Goal: Task Accomplishment & Management: Use online tool/utility

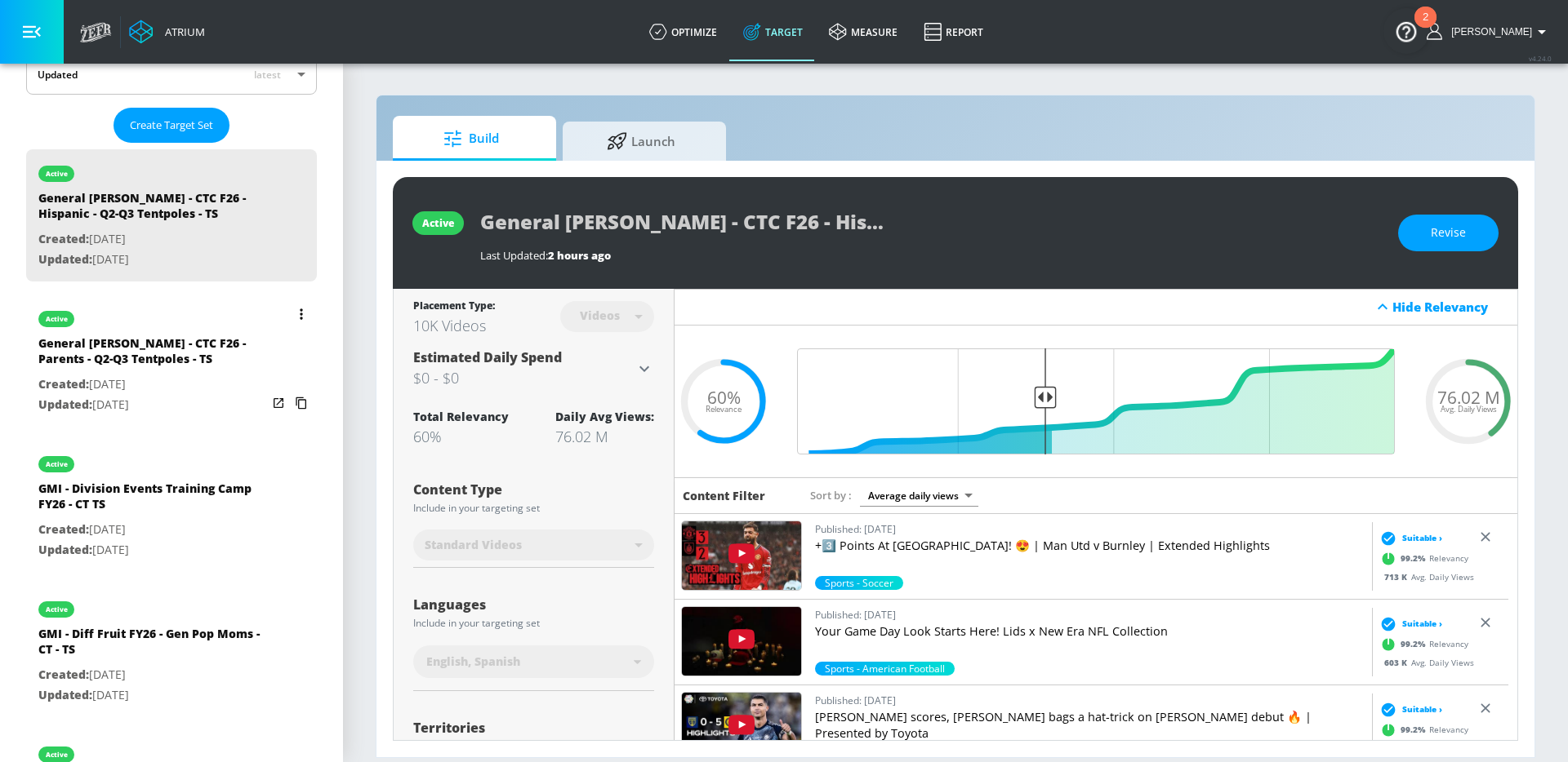
scroll to position [423, 0]
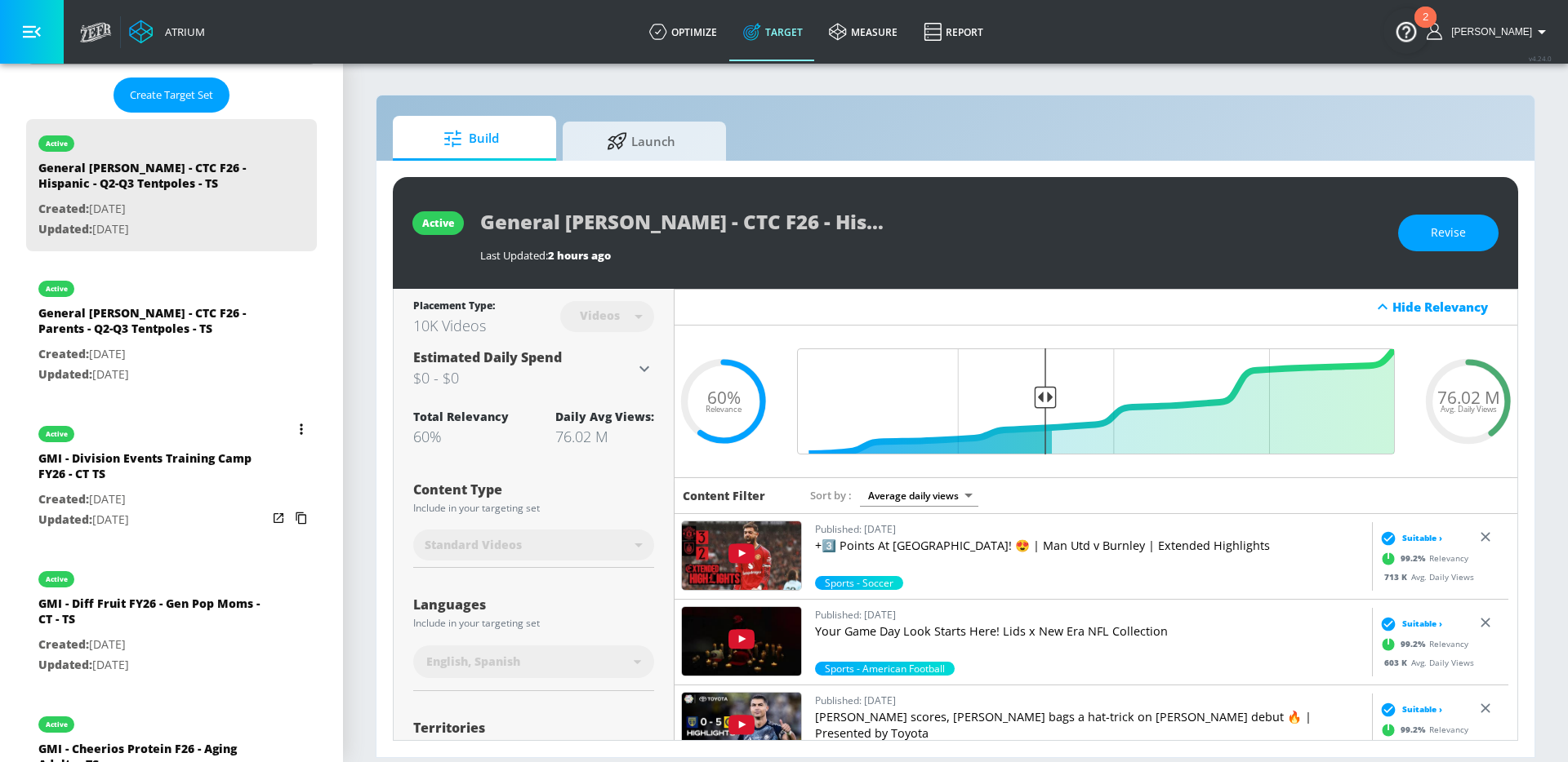
click at [175, 483] on div "GMI - Division Events Training Camp FY26 - CT TS" at bounding box center [152, 470] width 229 height 39
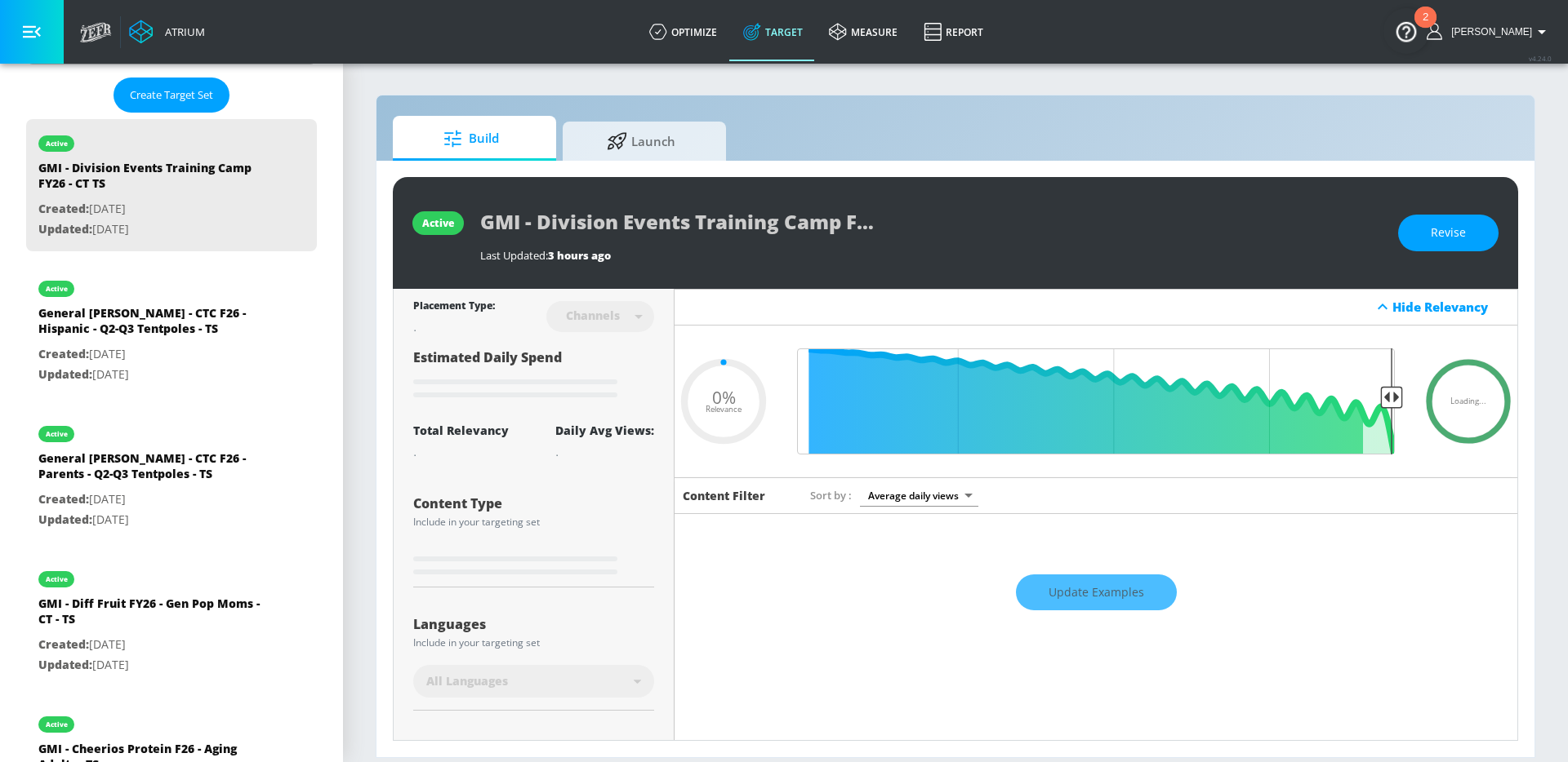
type input "GMI - Division Events Training Camp FY26 - CT TS"
type input "channels"
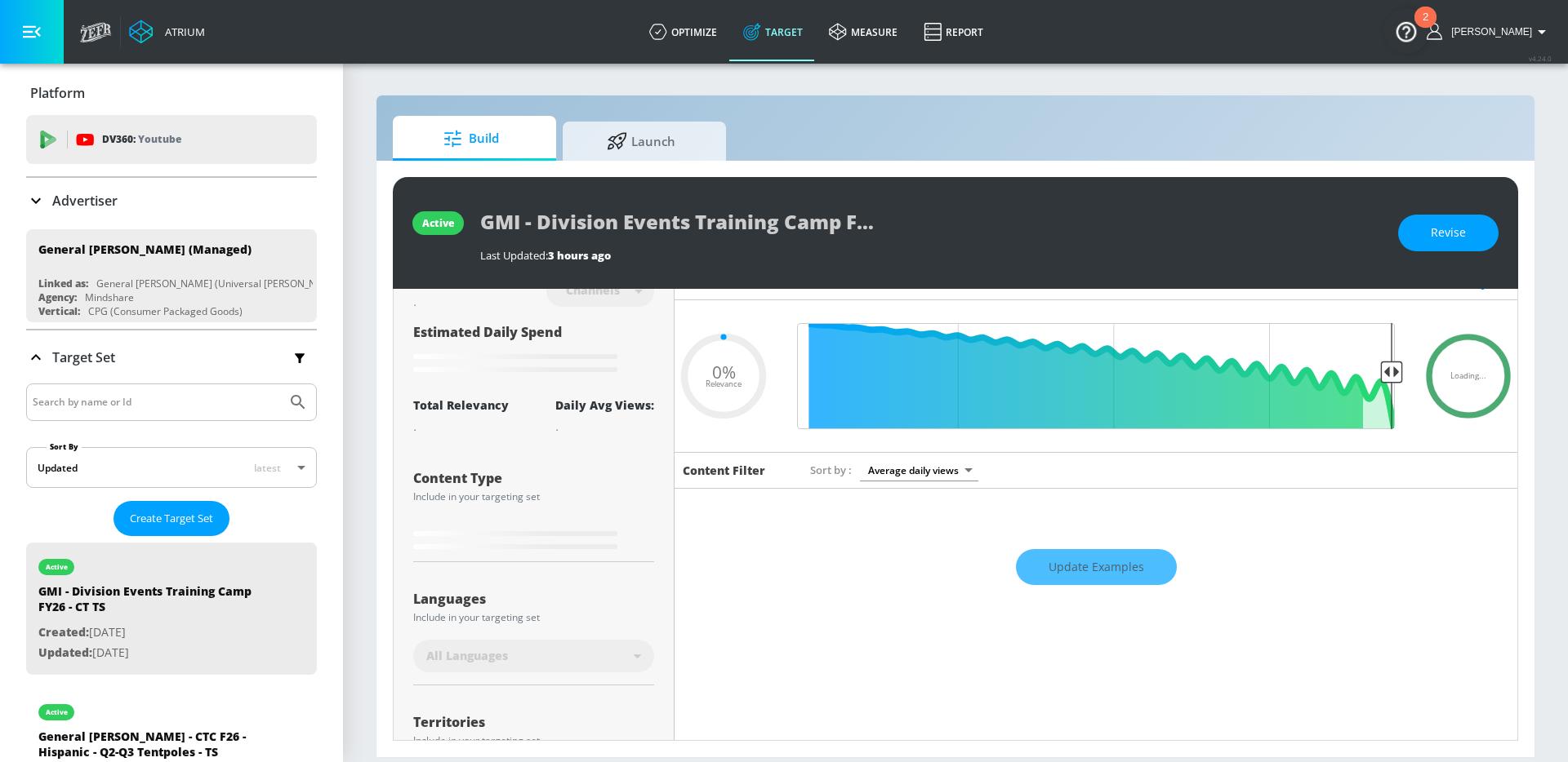
type input "0.52"
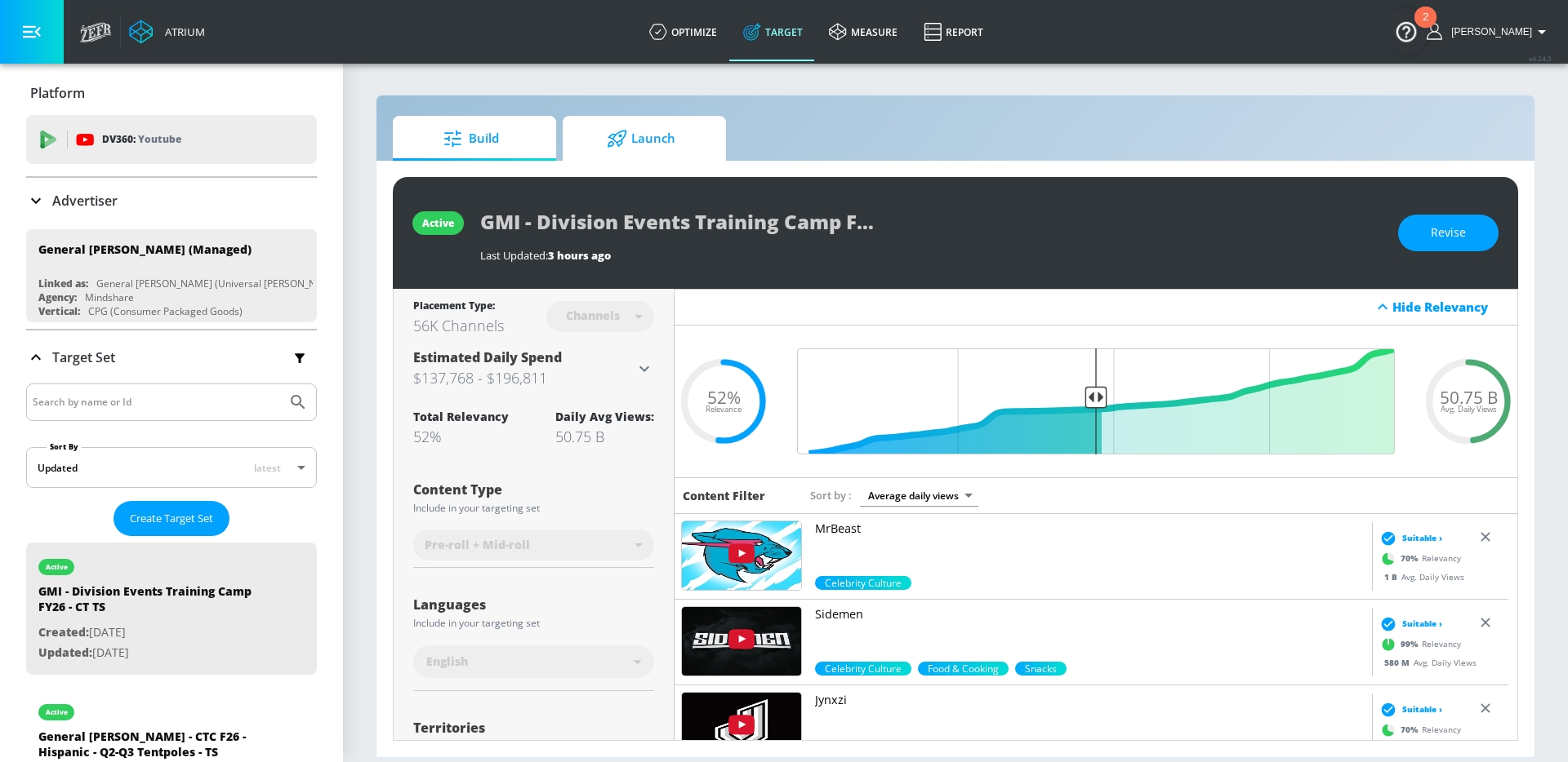
click at [686, 138] on span "Launch" at bounding box center [641, 139] width 124 height 39
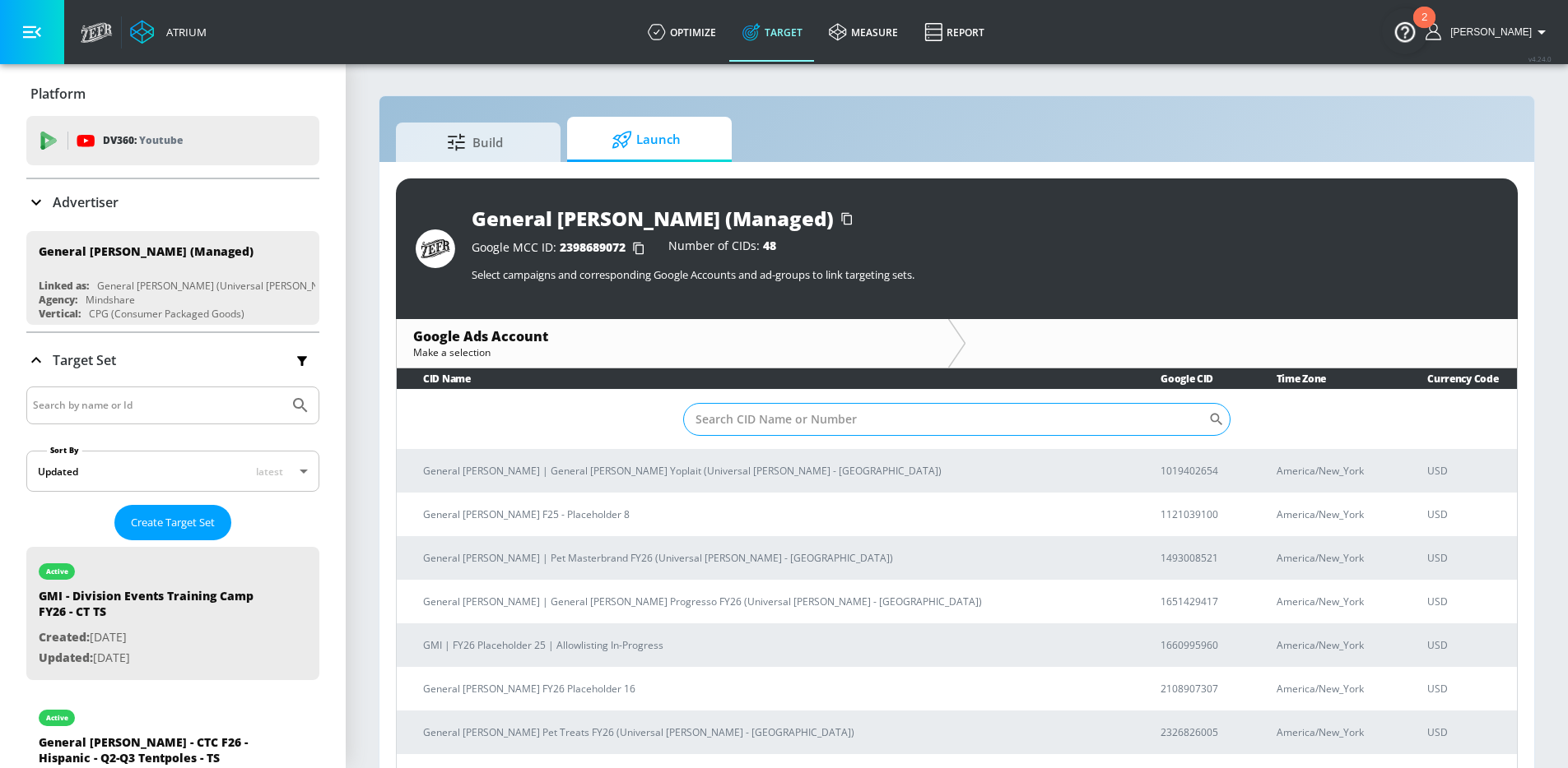
click at [854, 423] on input "Sort By" at bounding box center [945, 419] width 525 height 33
type input "mfou"
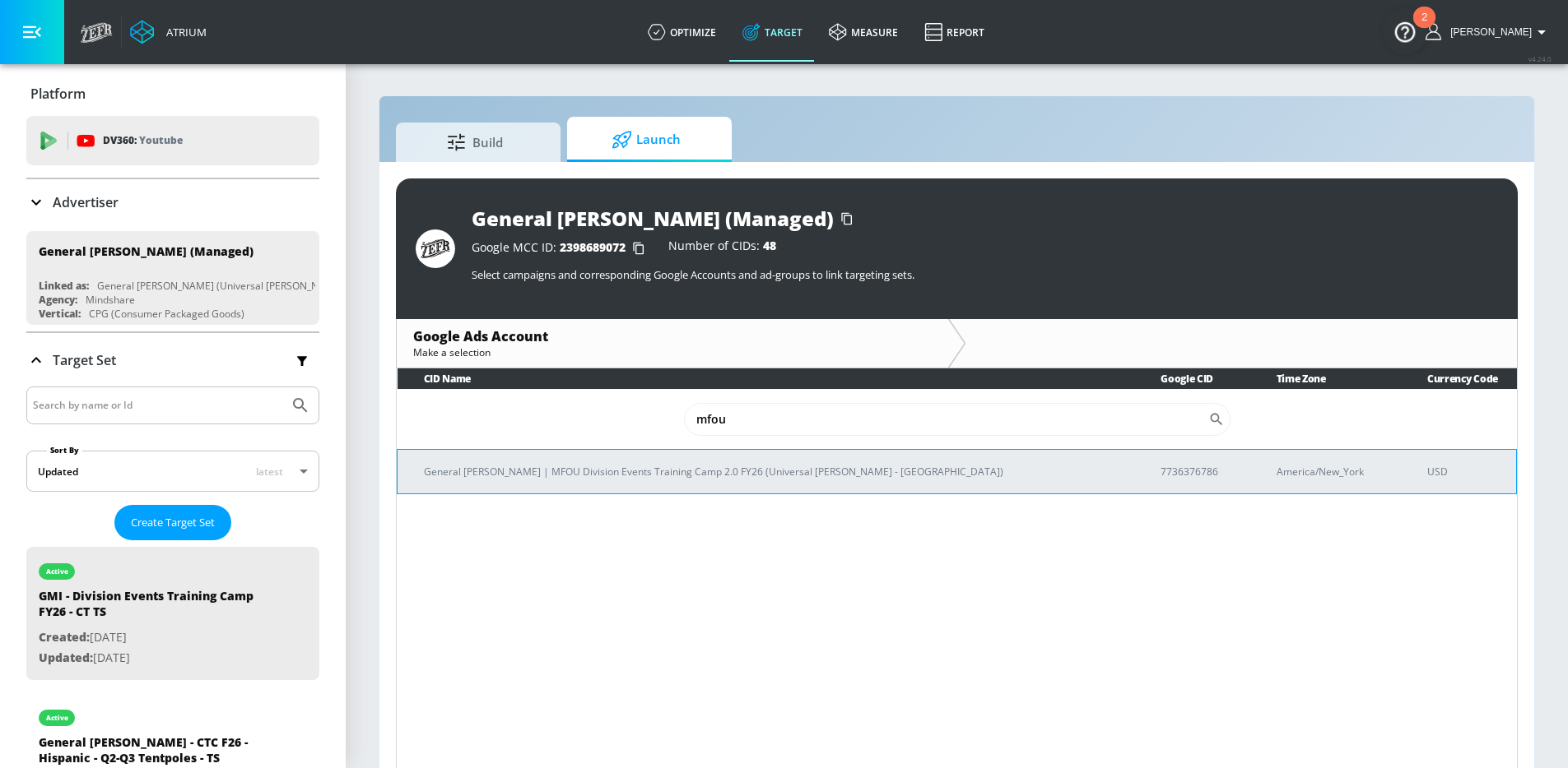
click at [799, 469] on p "General [PERSON_NAME] | MFOU Division Events Training Camp 2.0 FY26 (Universal …" at bounding box center [773, 472] width 697 height 17
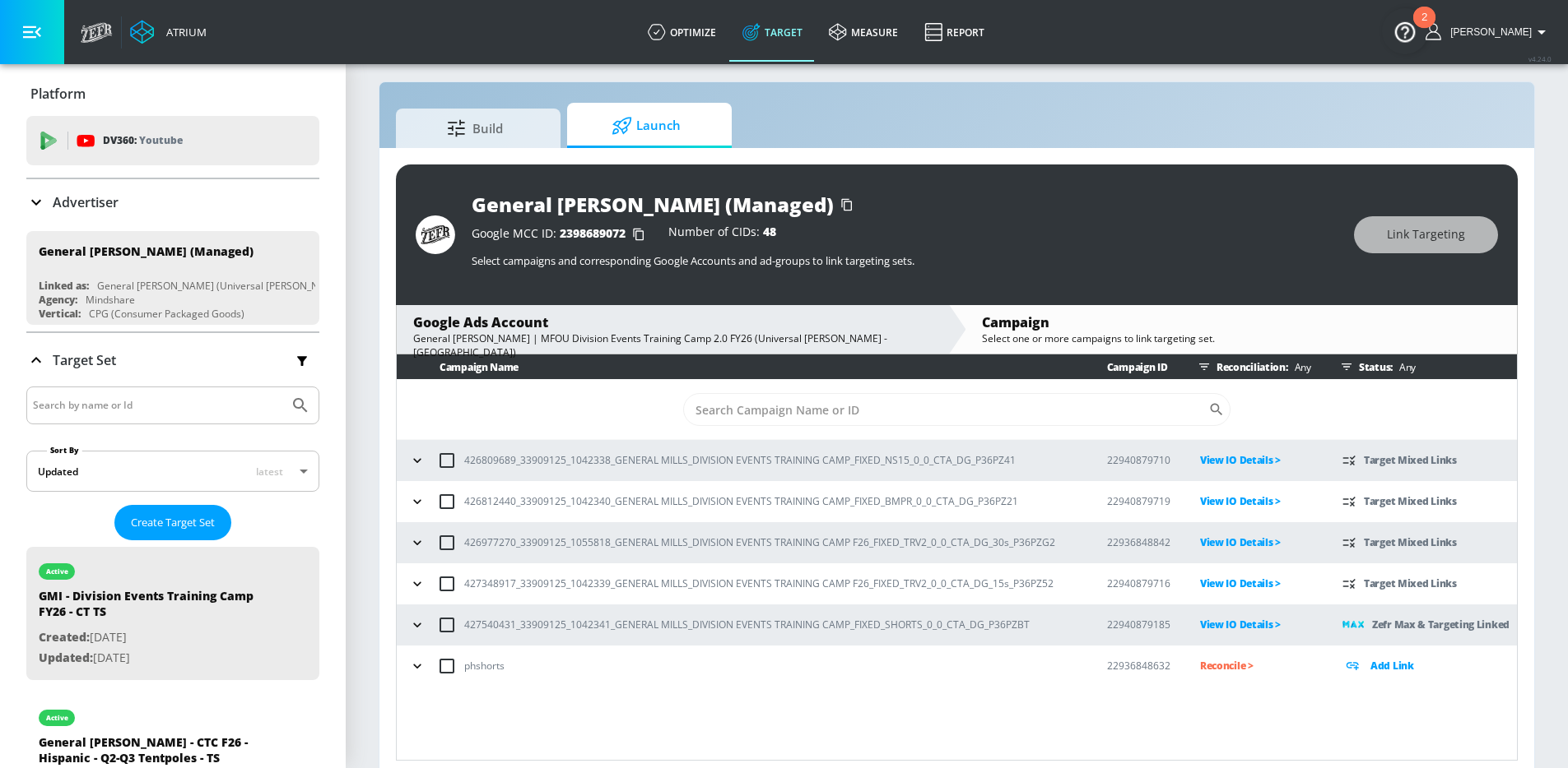
scroll to position [24, 0]
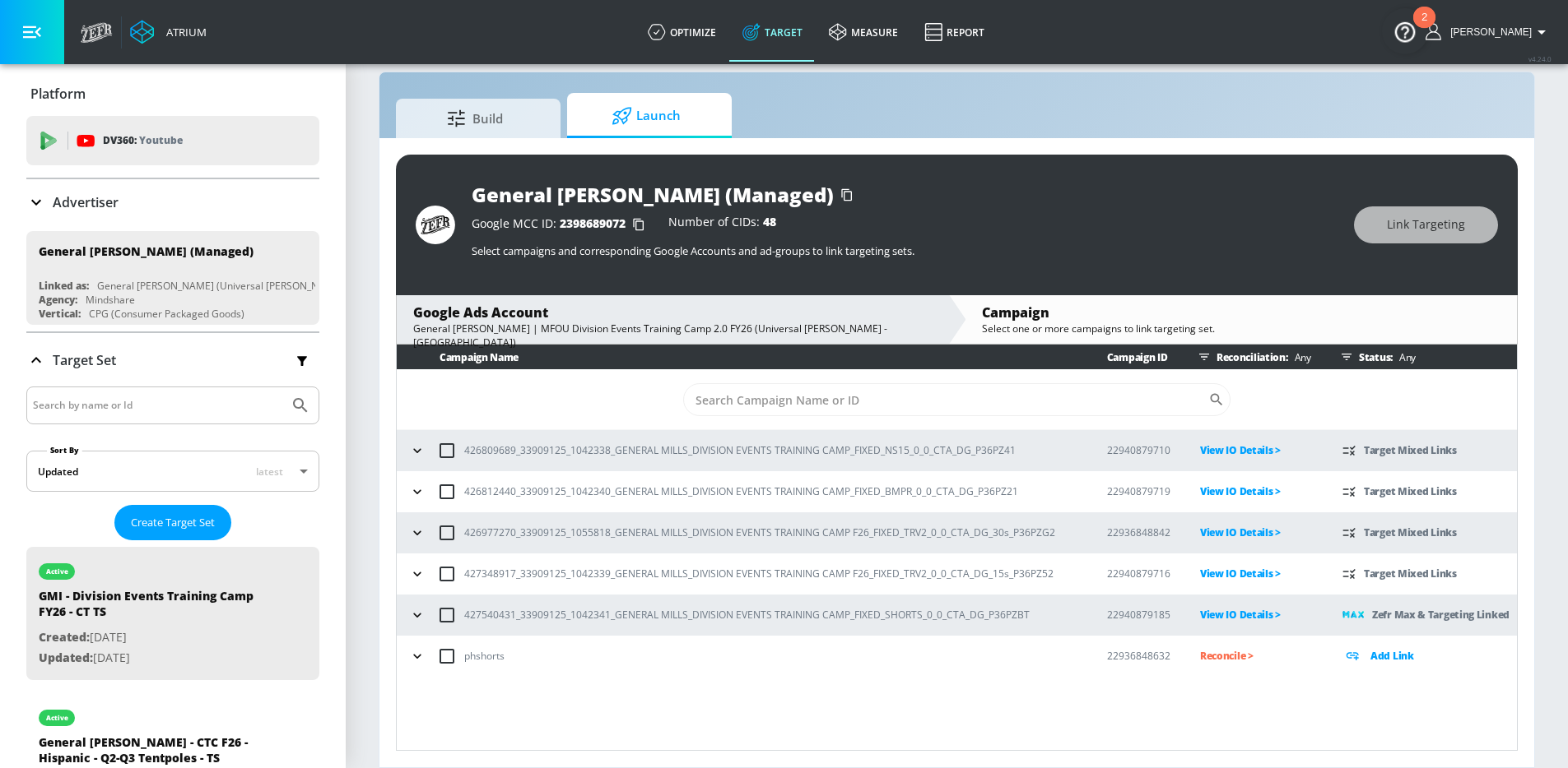
click at [421, 495] on icon "button" at bounding box center [416, 491] width 16 height 16
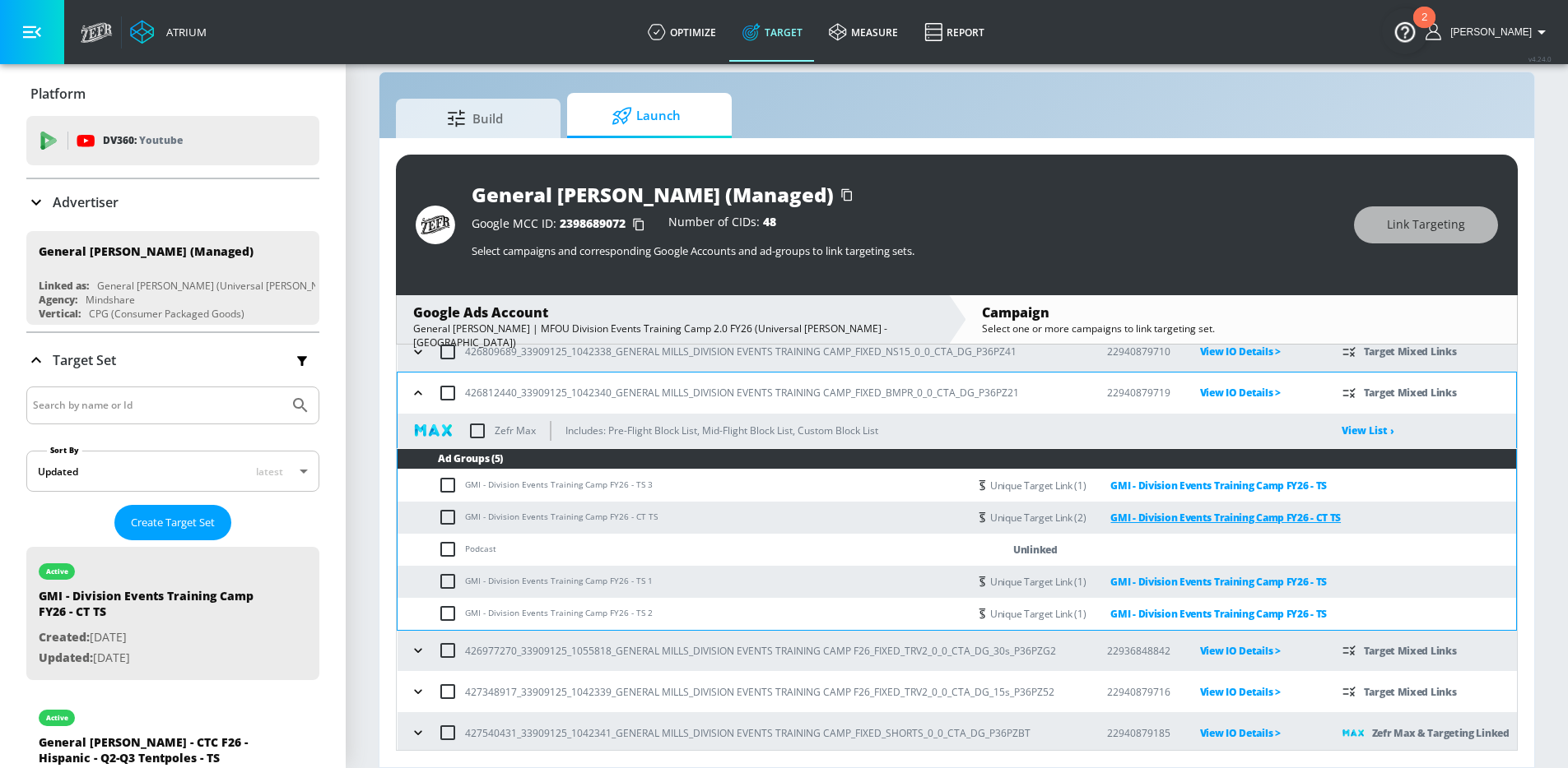
scroll to position [143, 0]
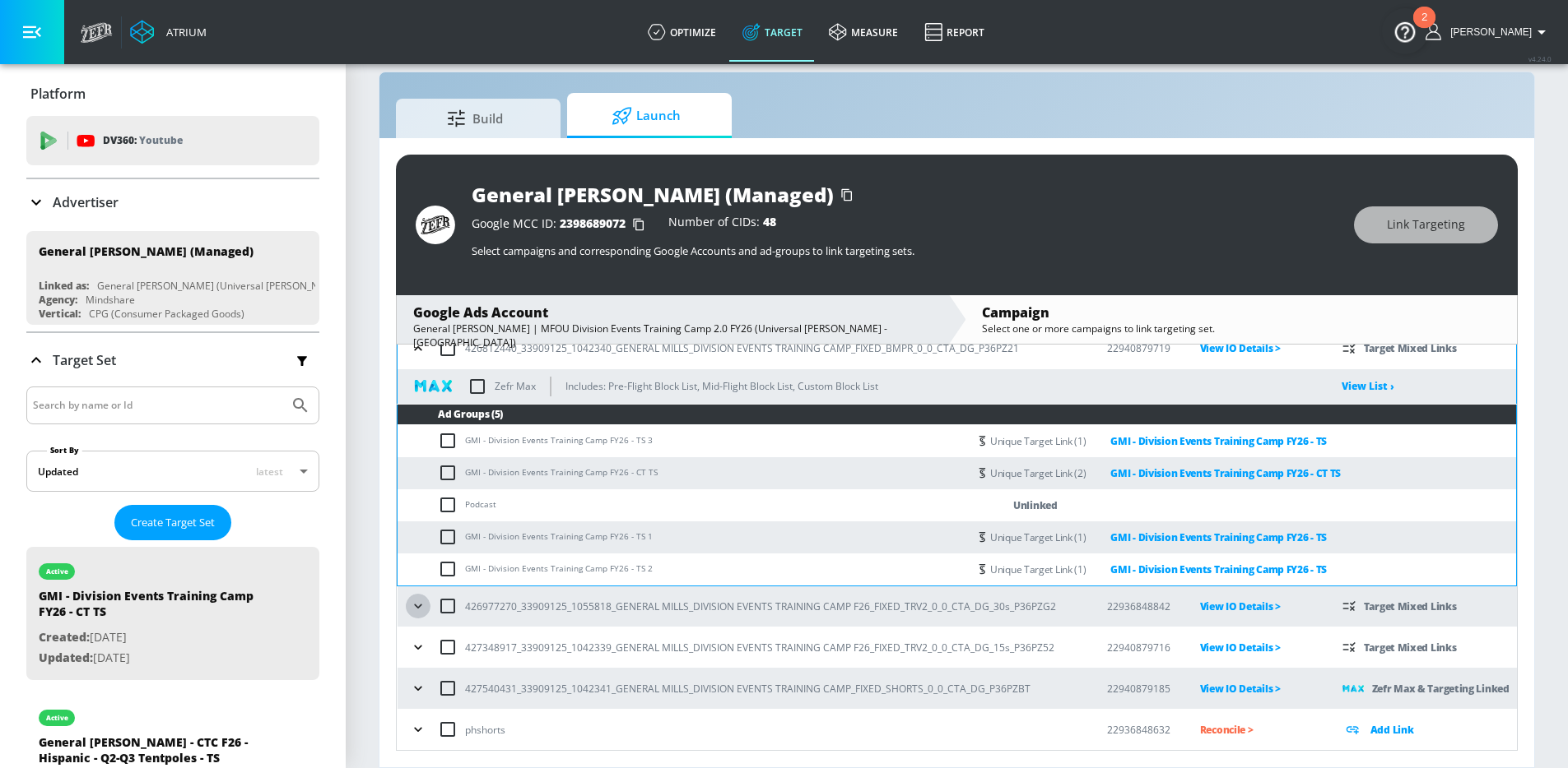
click at [412, 609] on icon "button" at bounding box center [417, 605] width 16 height 16
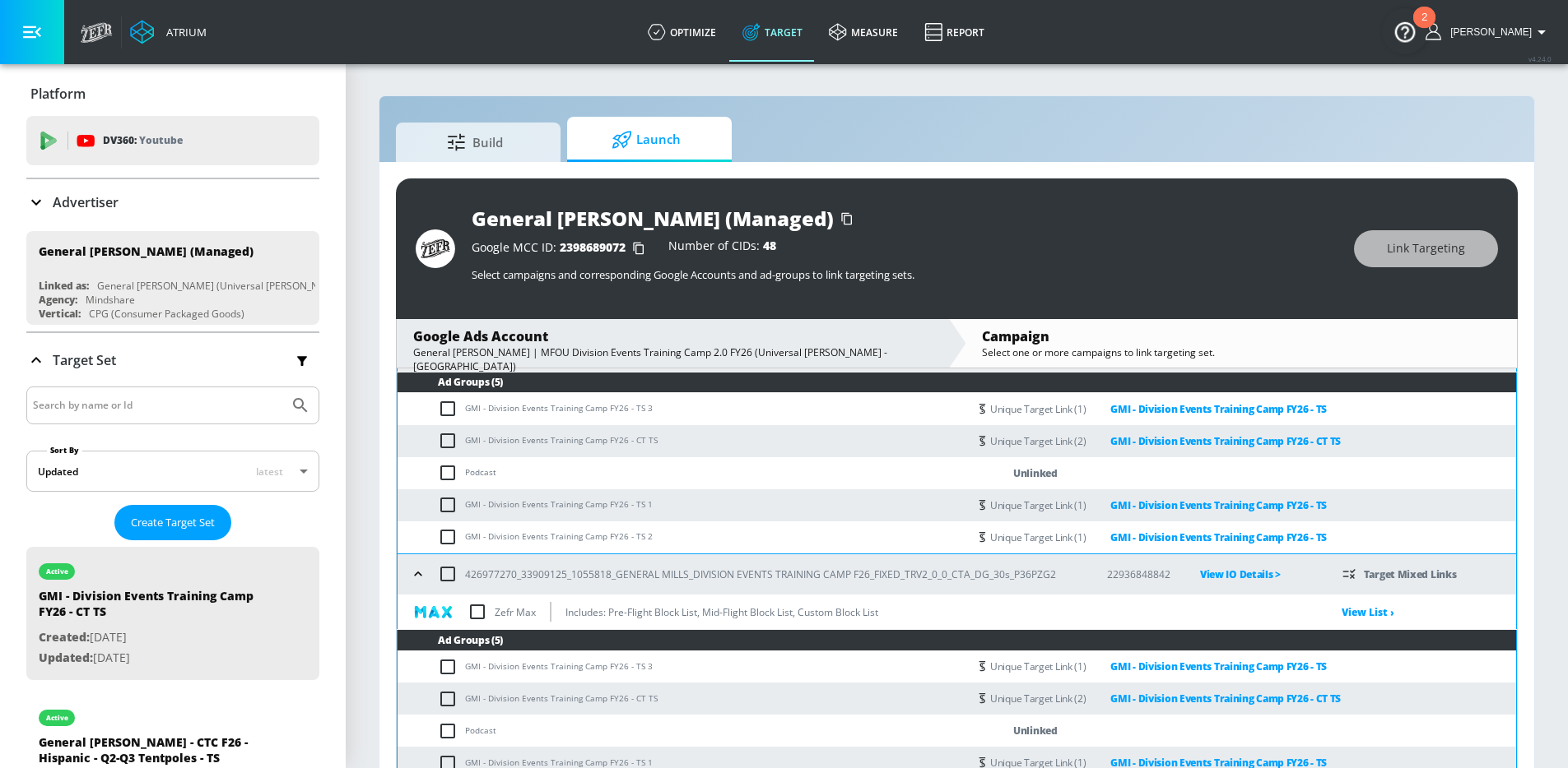
scroll to position [0, 0]
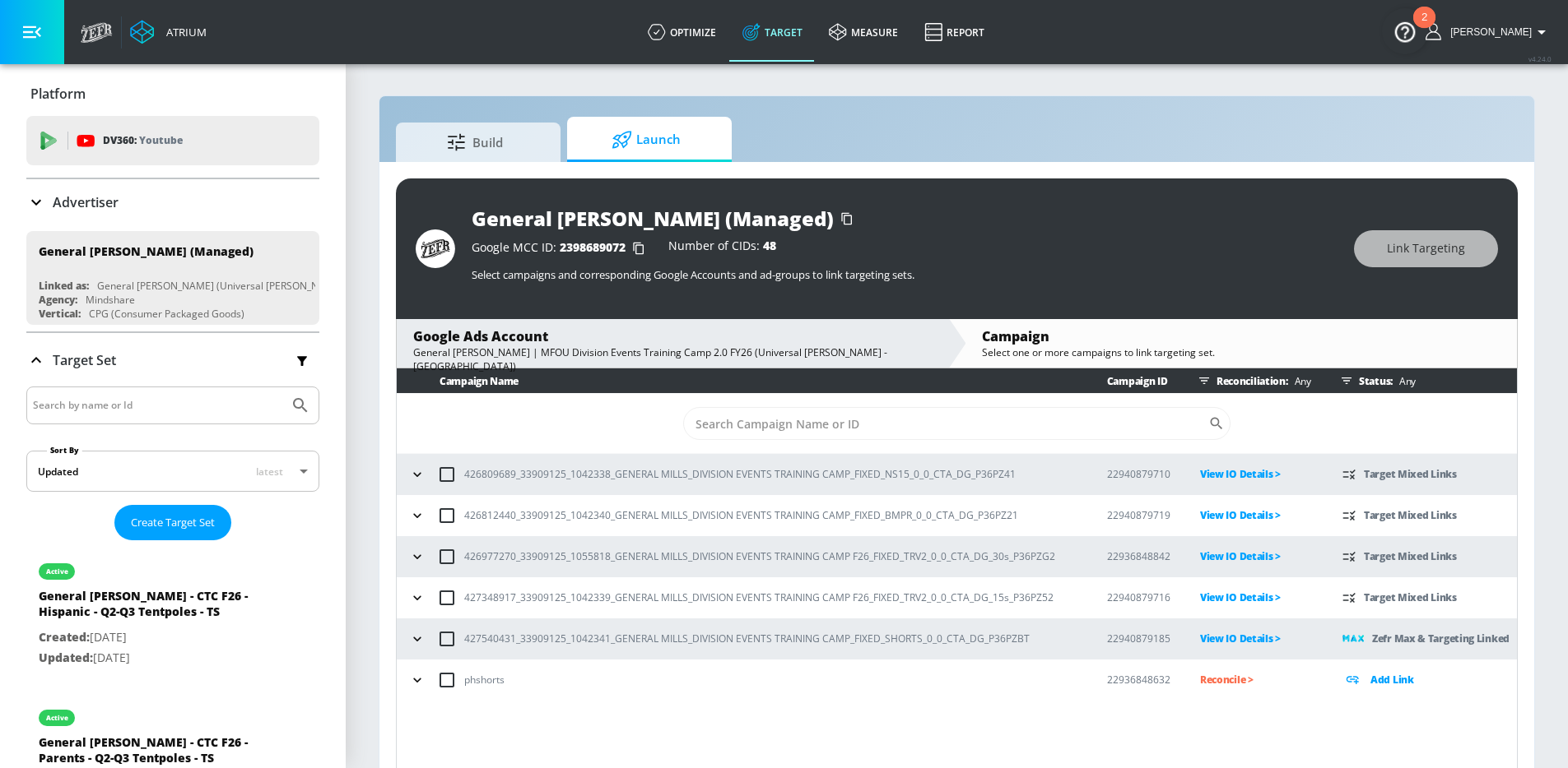
click at [422, 519] on icon "button" at bounding box center [416, 515] width 16 height 16
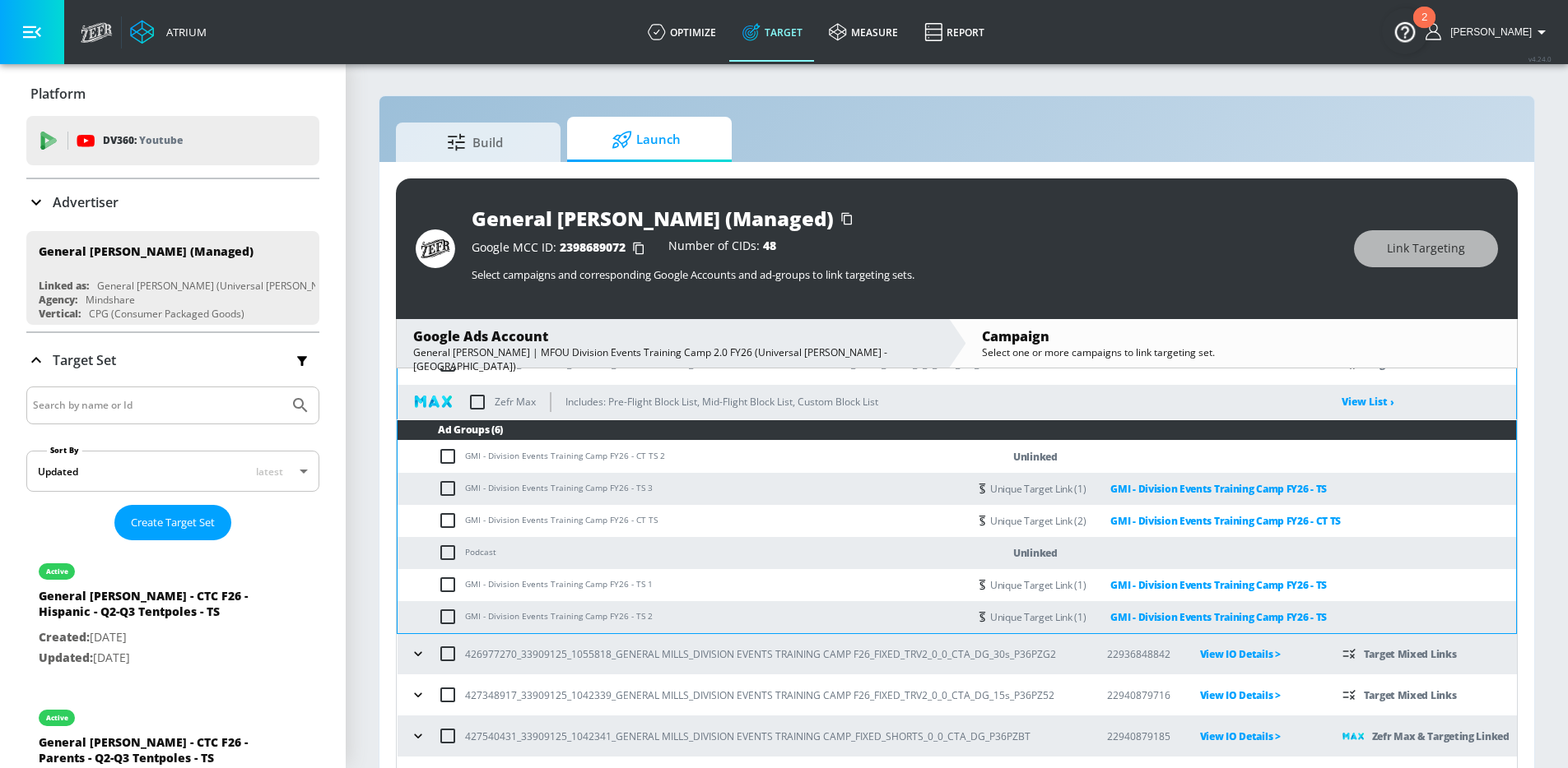
scroll to position [151, 0]
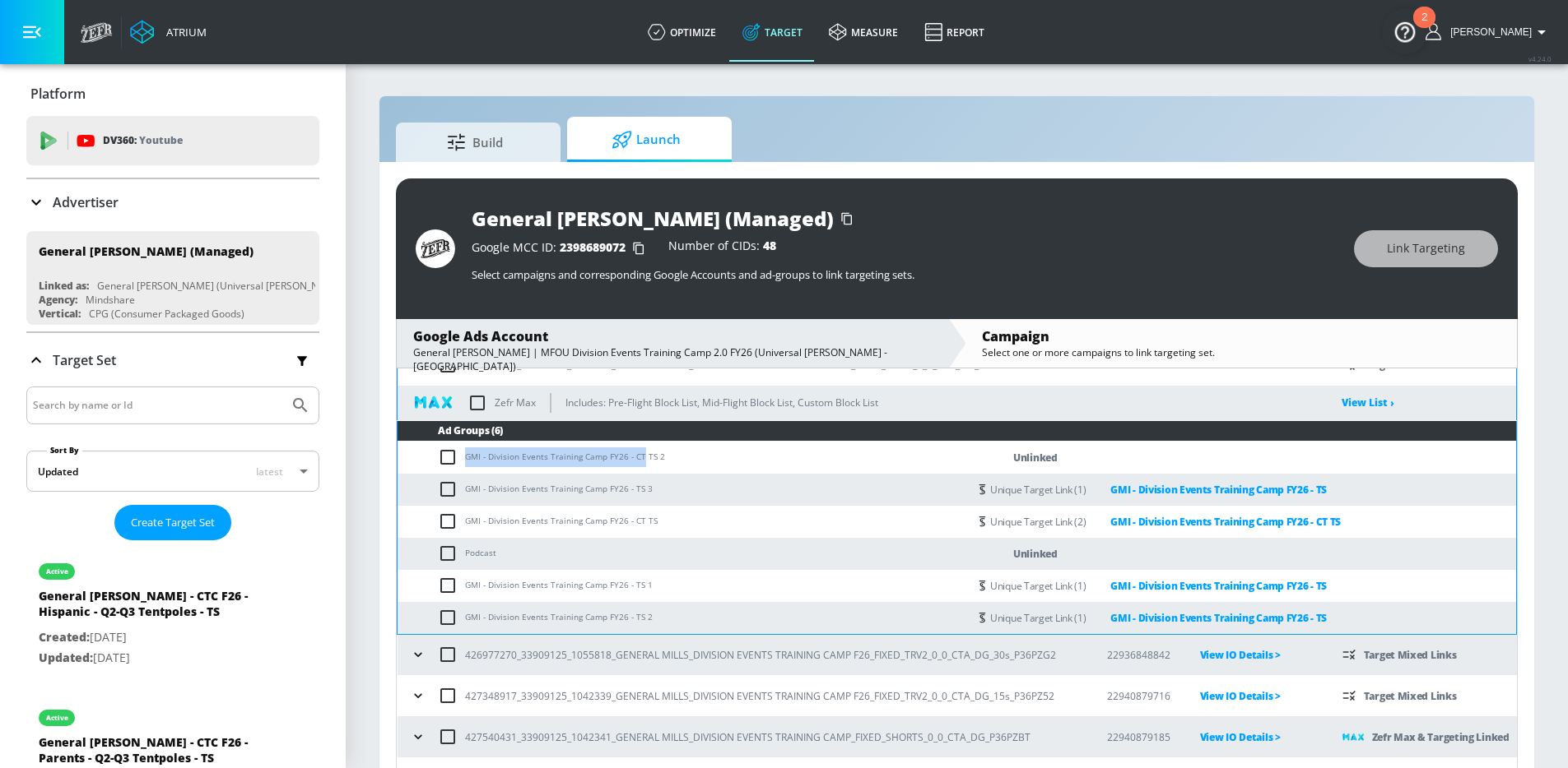
drag, startPoint x: 640, startPoint y: 456, endPoint x: 467, endPoint y: 453, distance: 173.0
click at [467, 453] on td "GMI - Division Events Training Camp FY26 - CT TS 2" at bounding box center [683, 458] width 571 height 32
copy td "GMI - Division Events Training Camp FY26 - [GEOGRAPHIC_DATA]"
click at [448, 461] on input "checkbox" at bounding box center [451, 457] width 27 height 20
checkbox input "true"
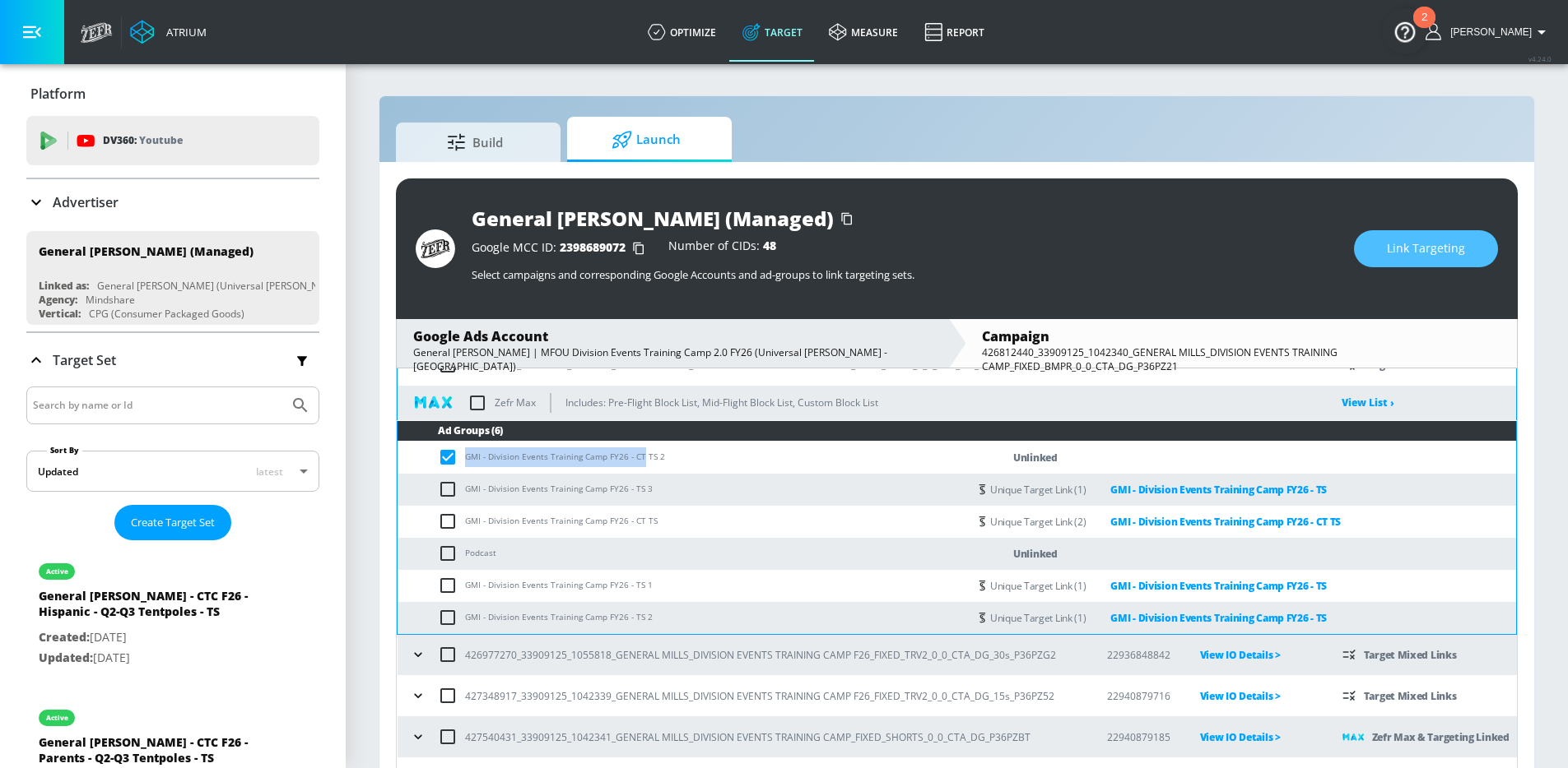
click at [1442, 257] on span "Link Targeting" at bounding box center [1426, 249] width 78 height 20
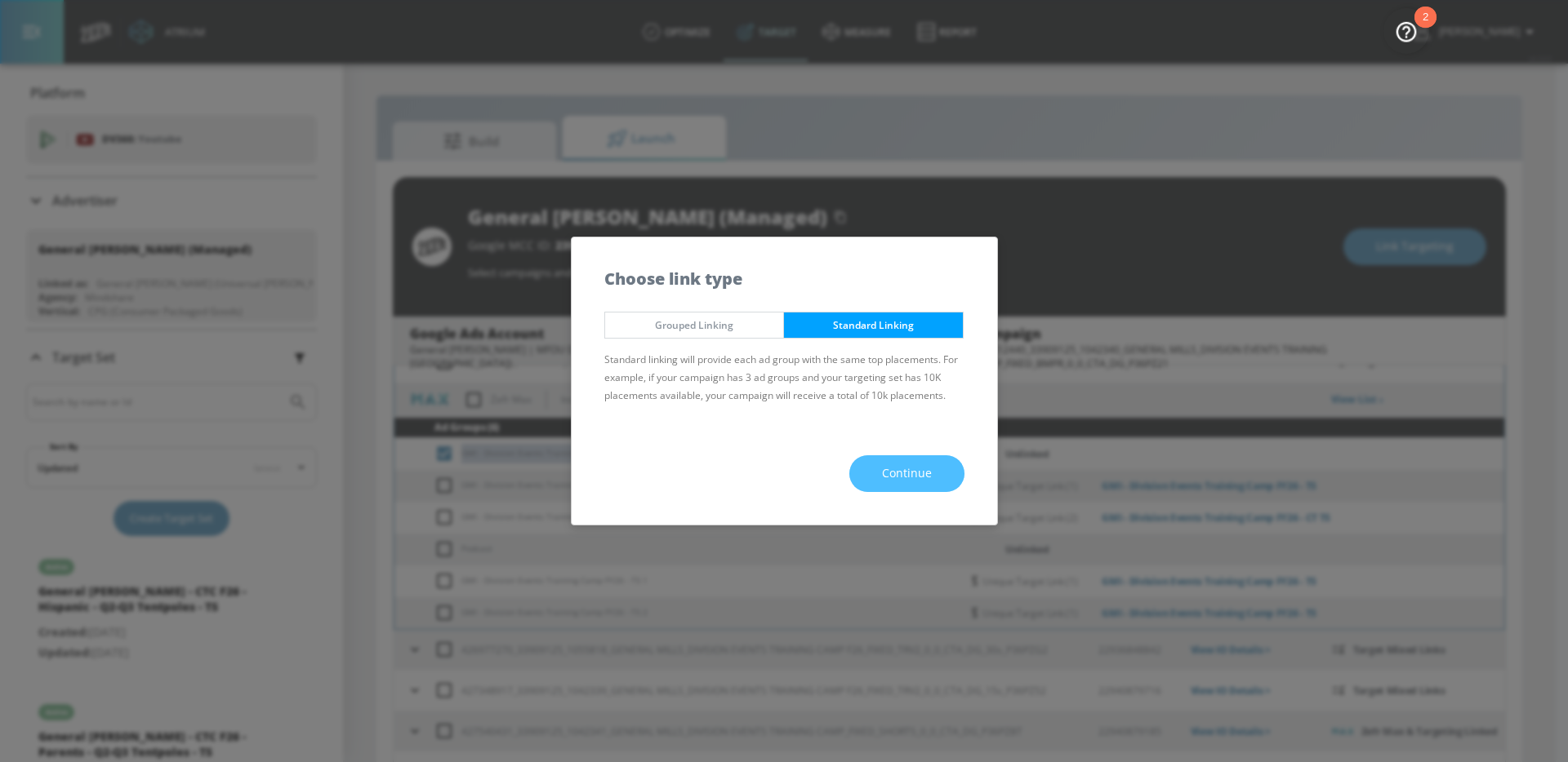
click at [915, 488] on button "Continue" at bounding box center [907, 473] width 115 height 36
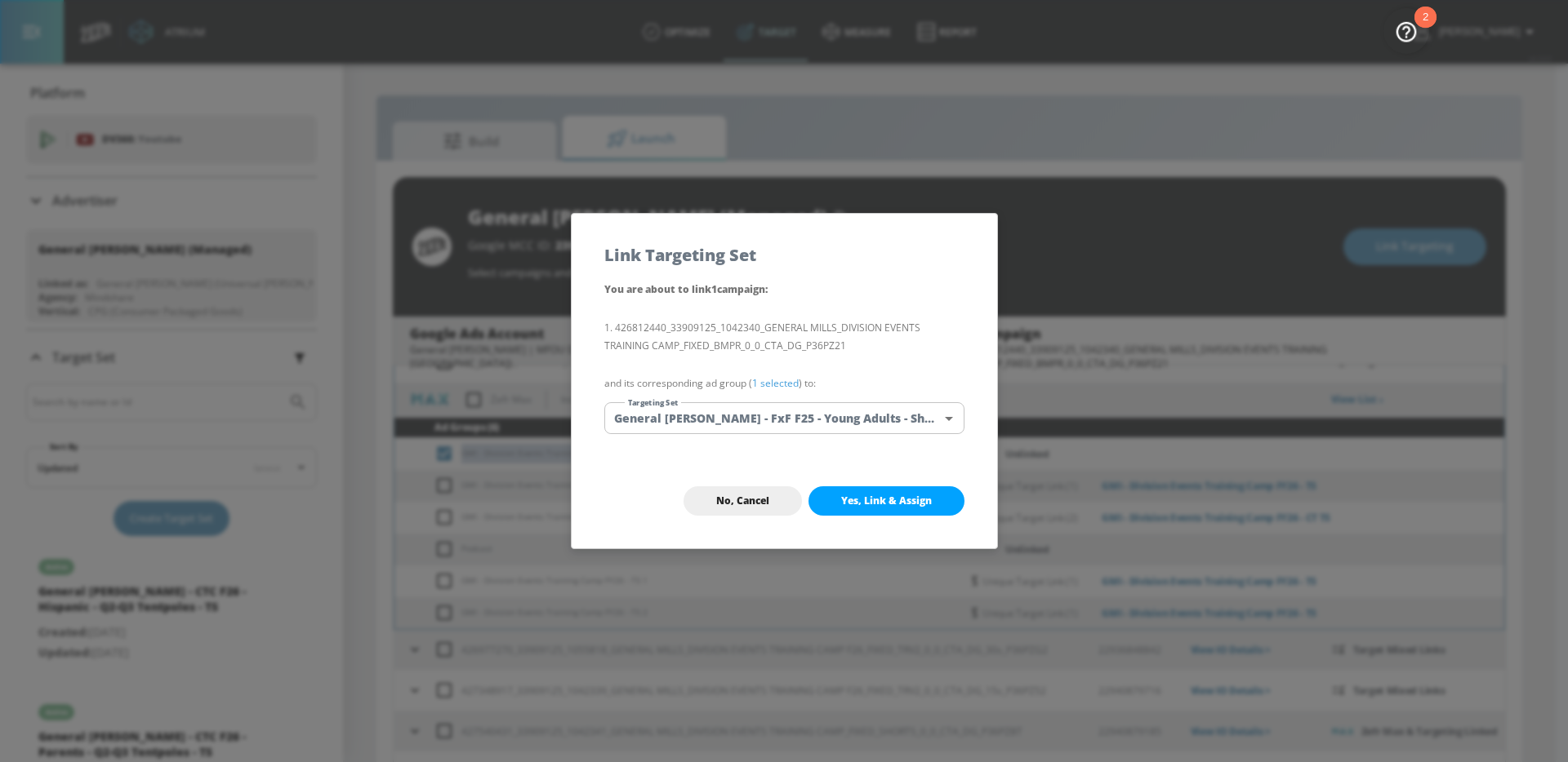
click at [843, 423] on body "Atrium optimize Target measure Report optimize Target measure Report v 4.24.0 […" at bounding box center [784, 393] width 1568 height 786
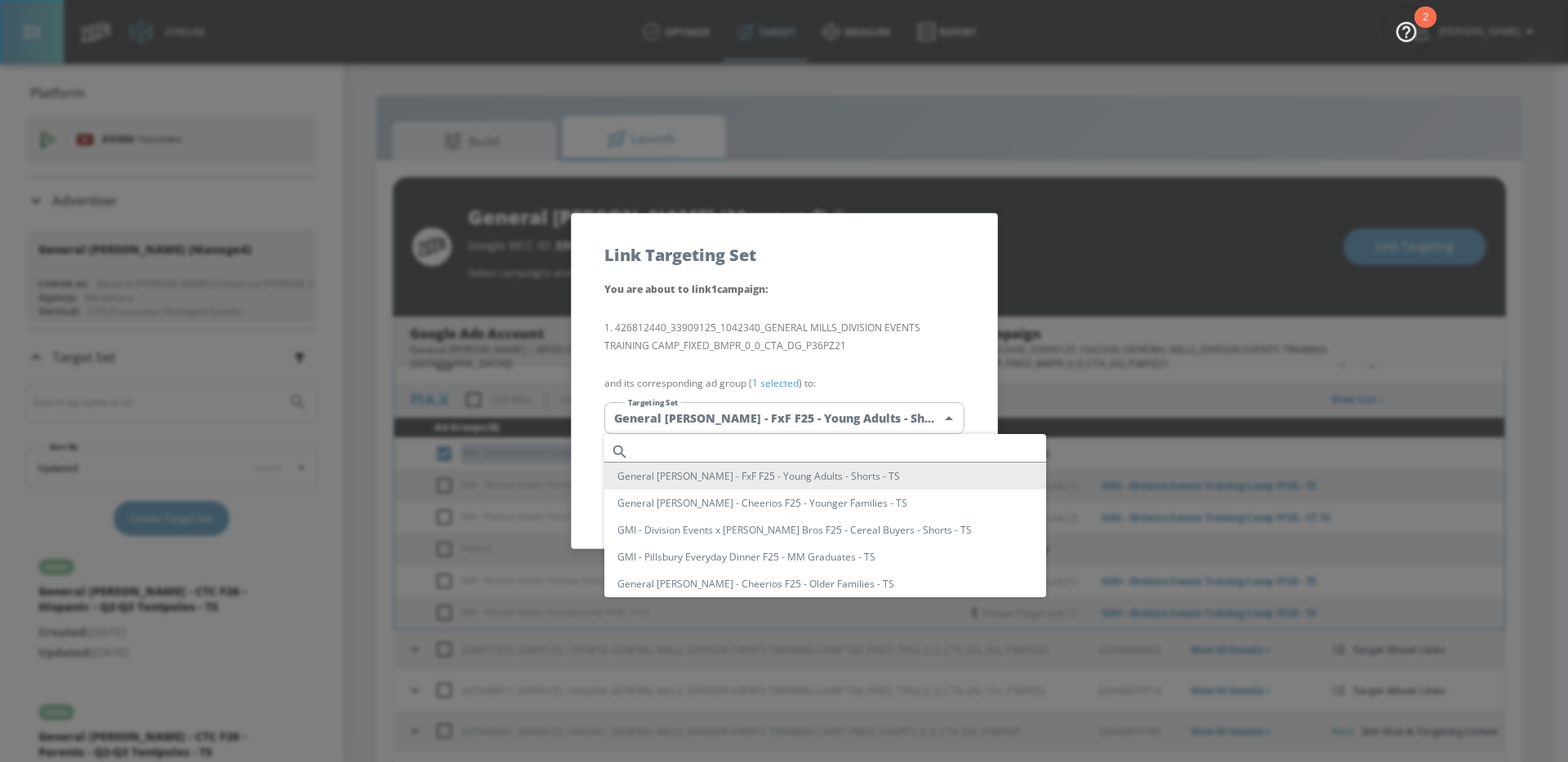
click at [782, 447] on input "text" at bounding box center [841, 452] width 411 height 22
paste input "GMI - Division Events Training Camp FY26 - [GEOGRAPHIC_DATA]"
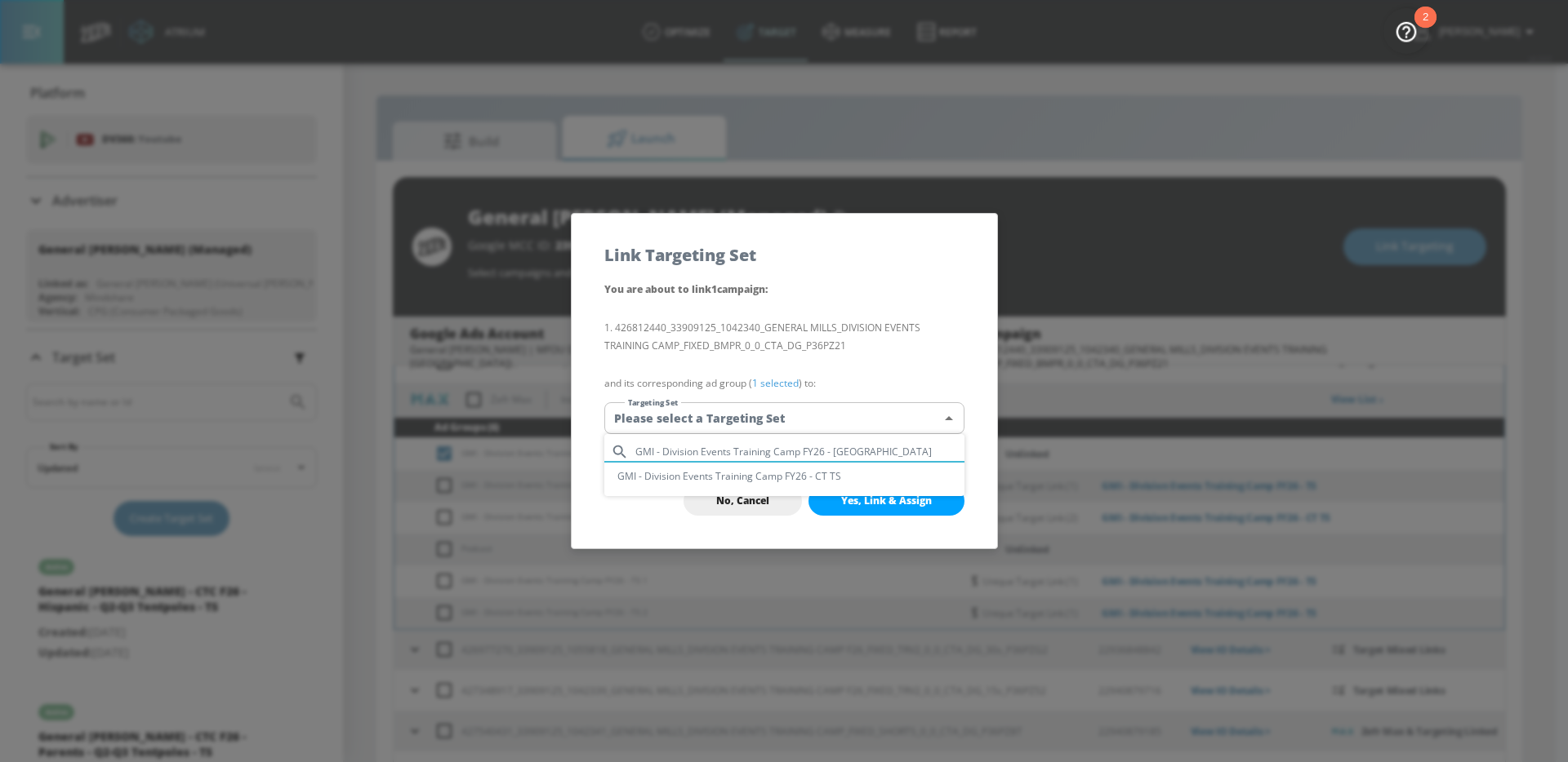
type input "GMI - Division Events Training Camp FY26 - [GEOGRAPHIC_DATA]"
click at [791, 471] on li "GMI - Division Events Training Camp FY26 - CT TS" at bounding box center [784, 476] width 360 height 27
type input "aff0f296-37fe-4b11-9347-9be3c47162ef"
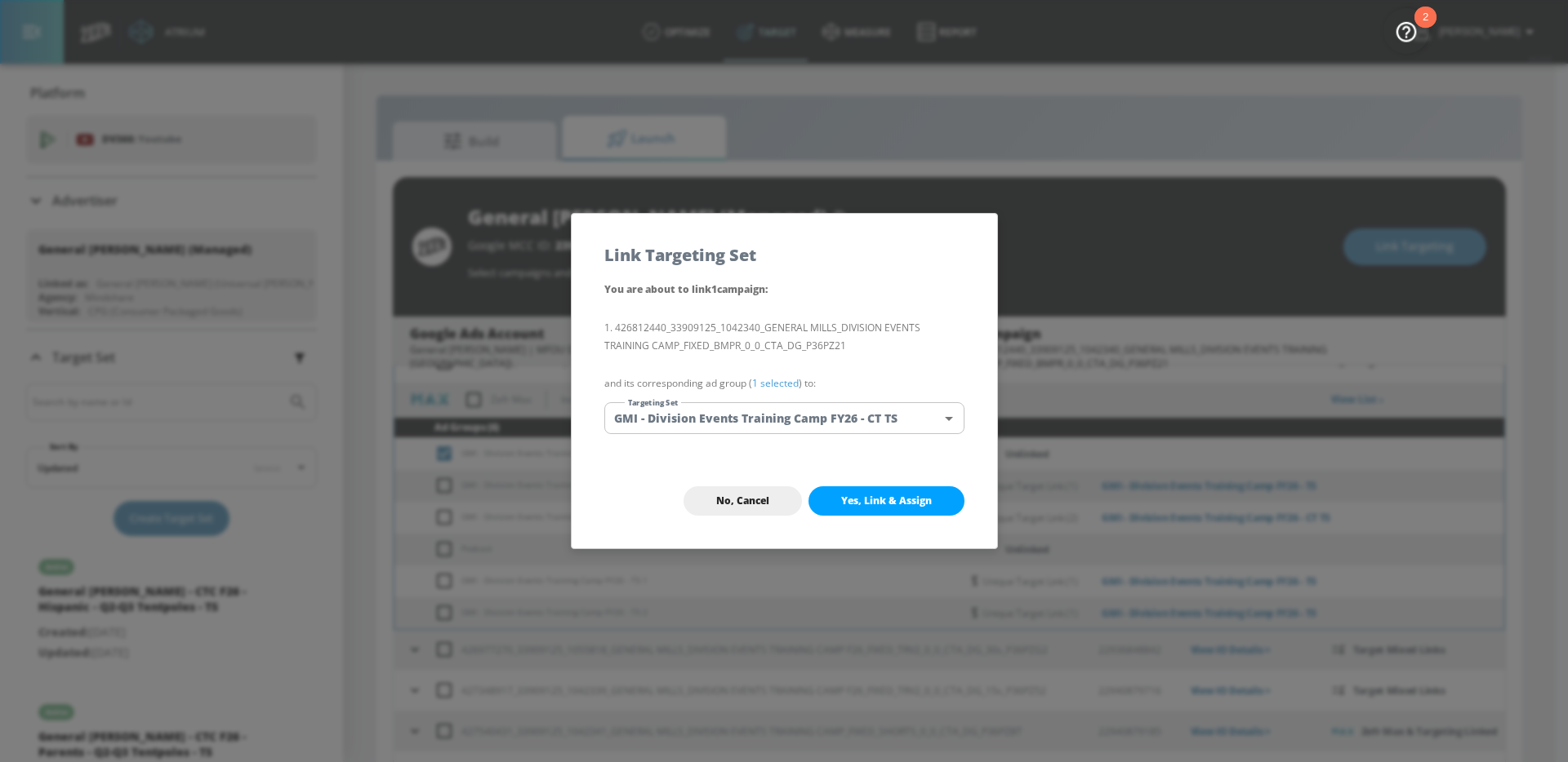
click at [888, 357] on p "426812440_33909125_1042340_GENERAL MILLS_DIVISION EVENTS TRAINING CAMP_FIXED_BM…" at bounding box center [784, 337] width 360 height 56
click at [862, 498] on span "Yes, Link & Assign" at bounding box center [886, 501] width 90 height 13
checkbox input "false"
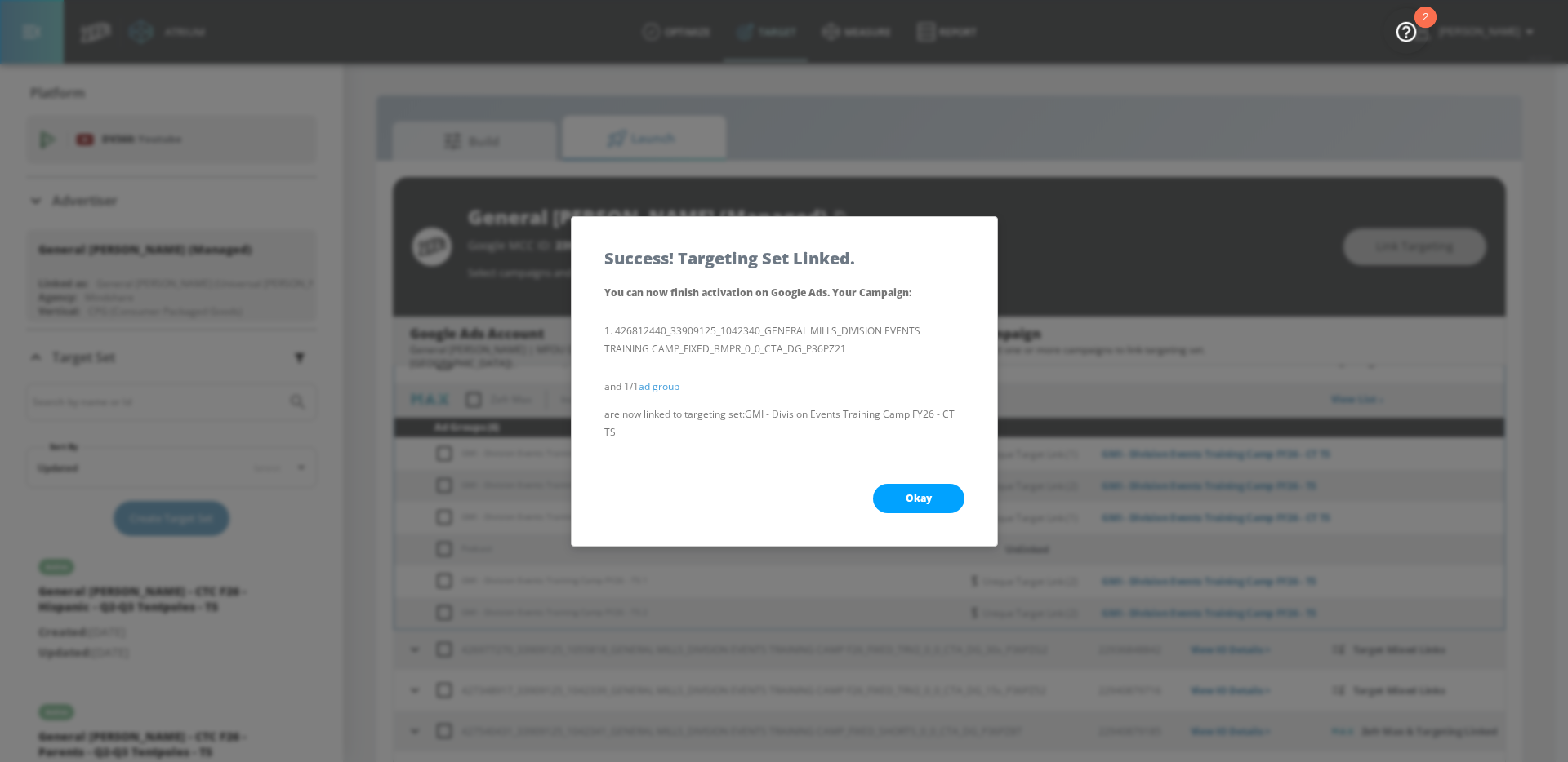
click at [915, 502] on span "Okay" at bounding box center [918, 498] width 26 height 13
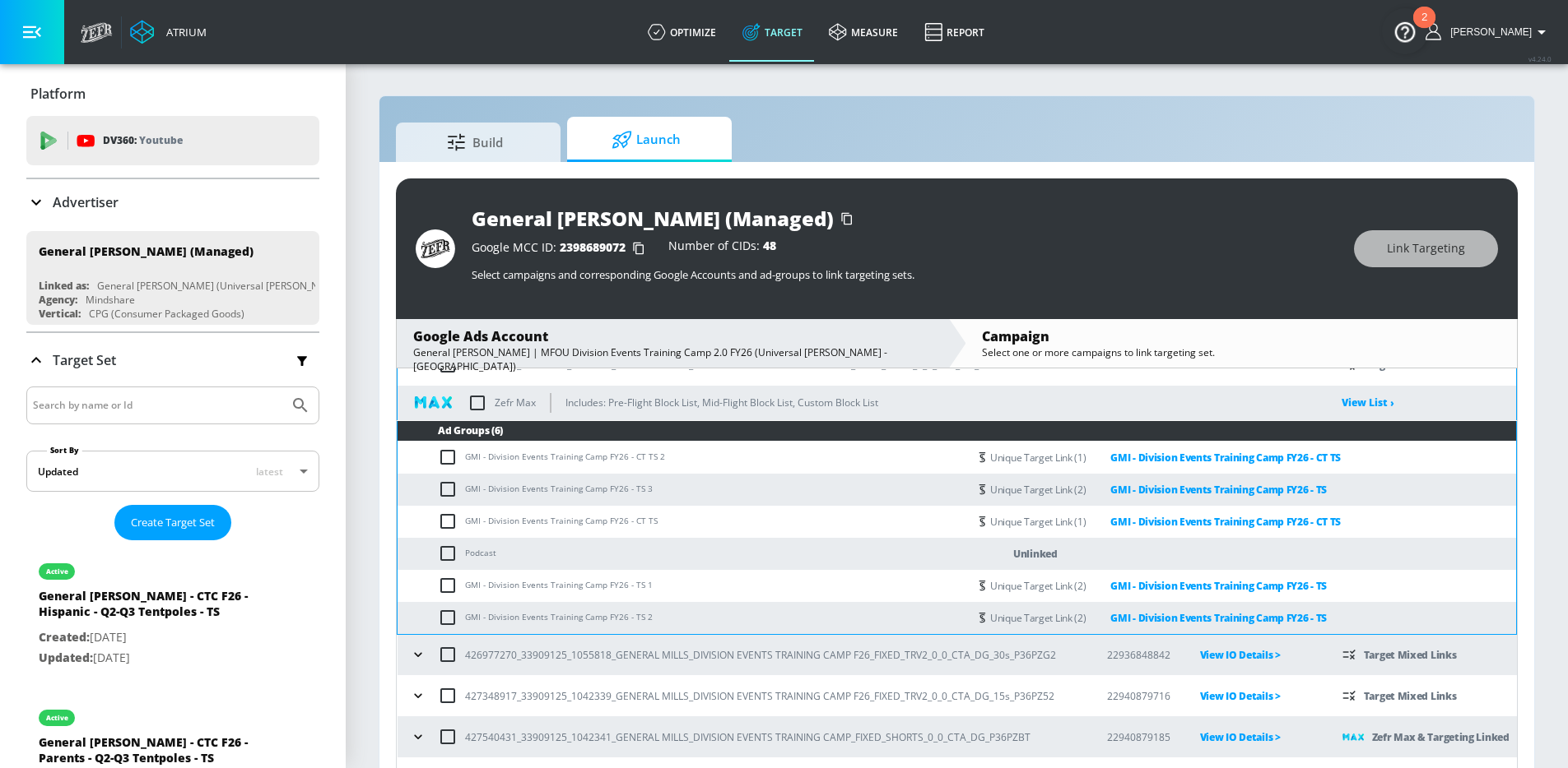
click at [442, 522] on input "checkbox" at bounding box center [451, 521] width 27 height 20
checkbox input "true"
click at [1427, 257] on span "Link Targeting" at bounding box center [1426, 249] width 78 height 20
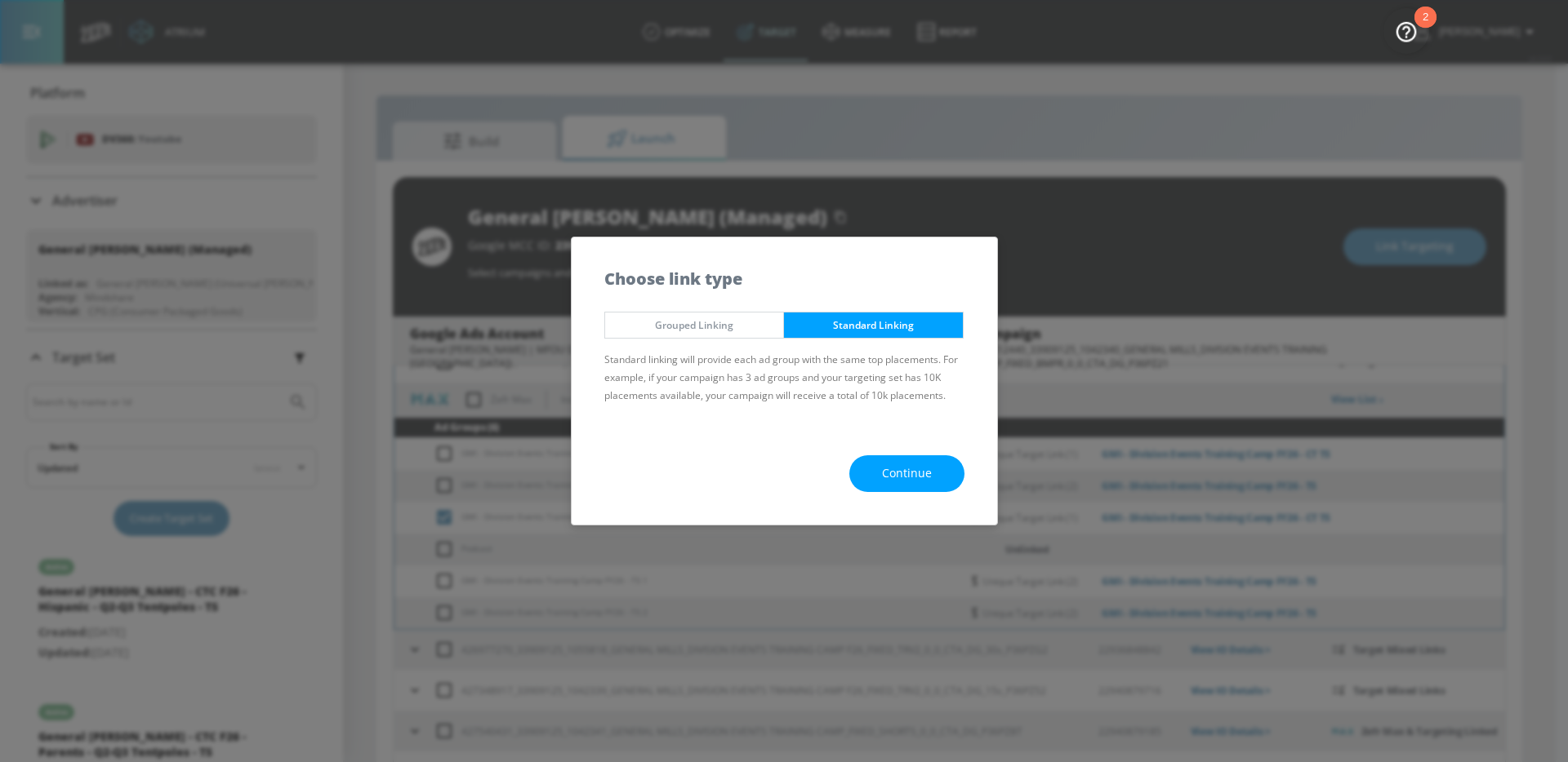
click at [910, 490] on button "Continue" at bounding box center [907, 473] width 115 height 36
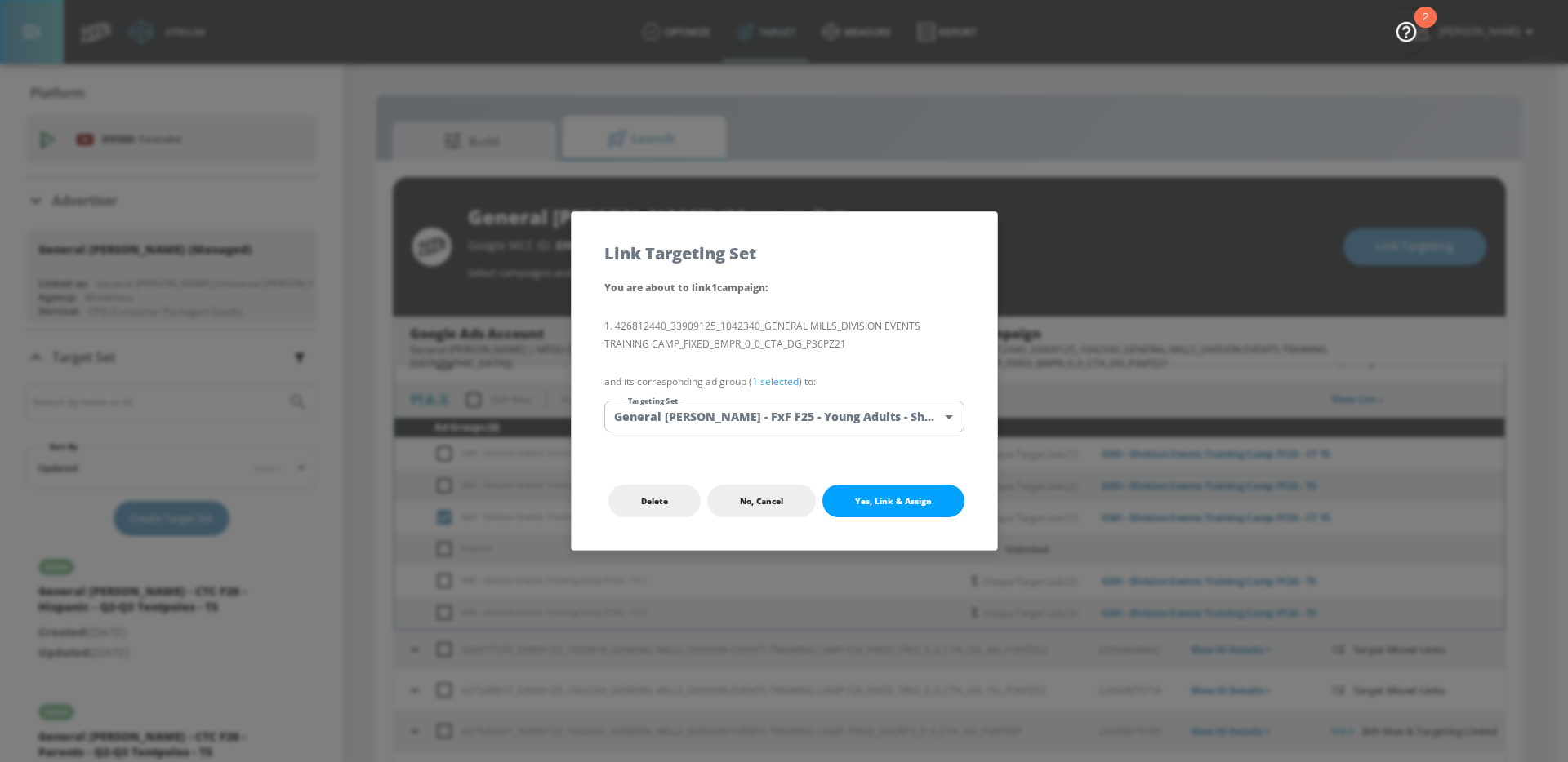
click at [883, 437] on div "You are about to link 1 campaign : 426812440_33909125_1042340_GENERAL MILLS_DIV…" at bounding box center [784, 365] width 425 height 174
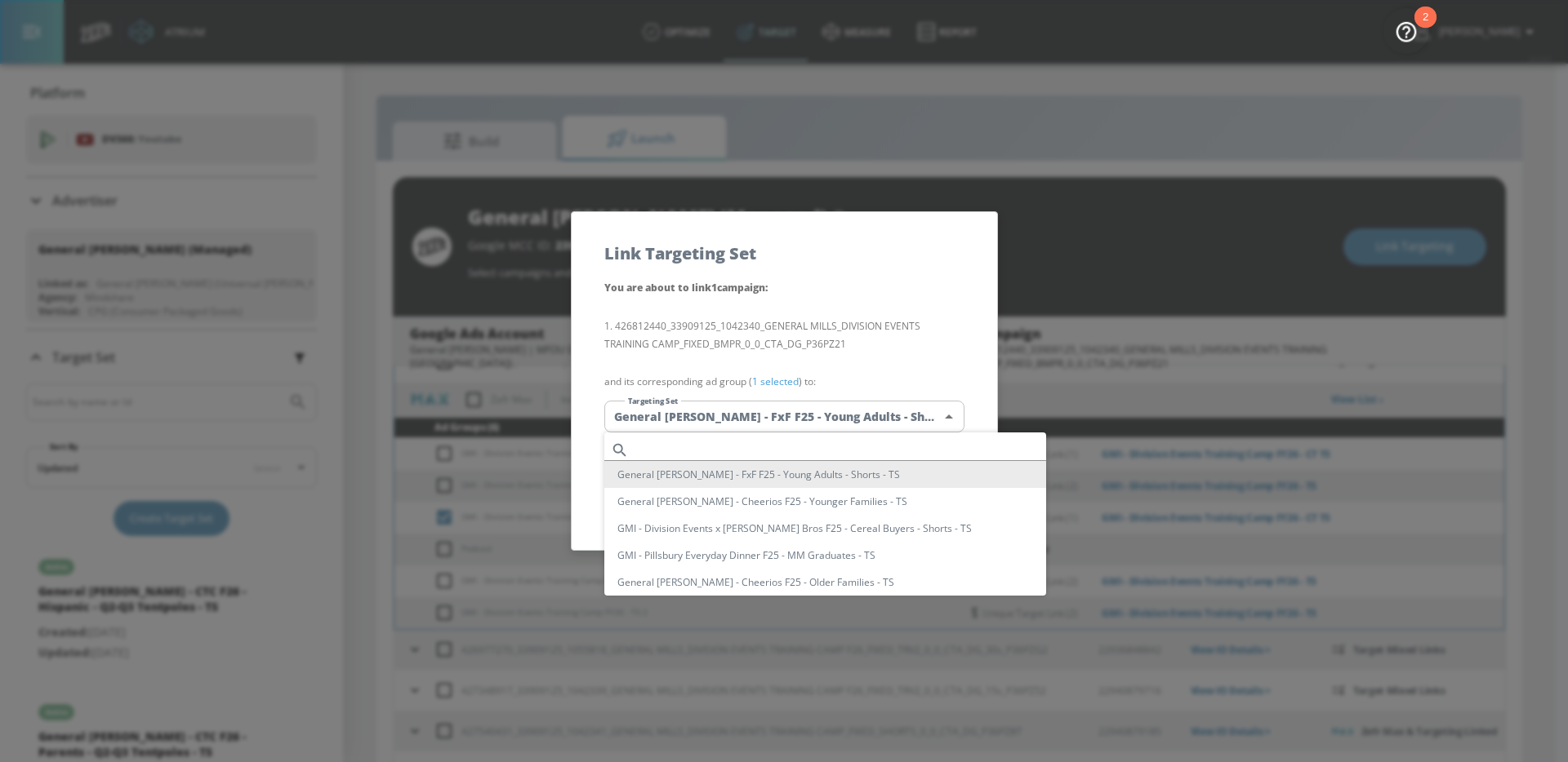
click at [885, 426] on body "Atrium optimize Target measure Report optimize Target measure Report v 4.24.0 […" at bounding box center [784, 393] width 1568 height 786
click at [821, 443] on input "text" at bounding box center [841, 450] width 411 height 22
paste input "GMI - Division Events Training Camp FY26 - [GEOGRAPHIC_DATA]"
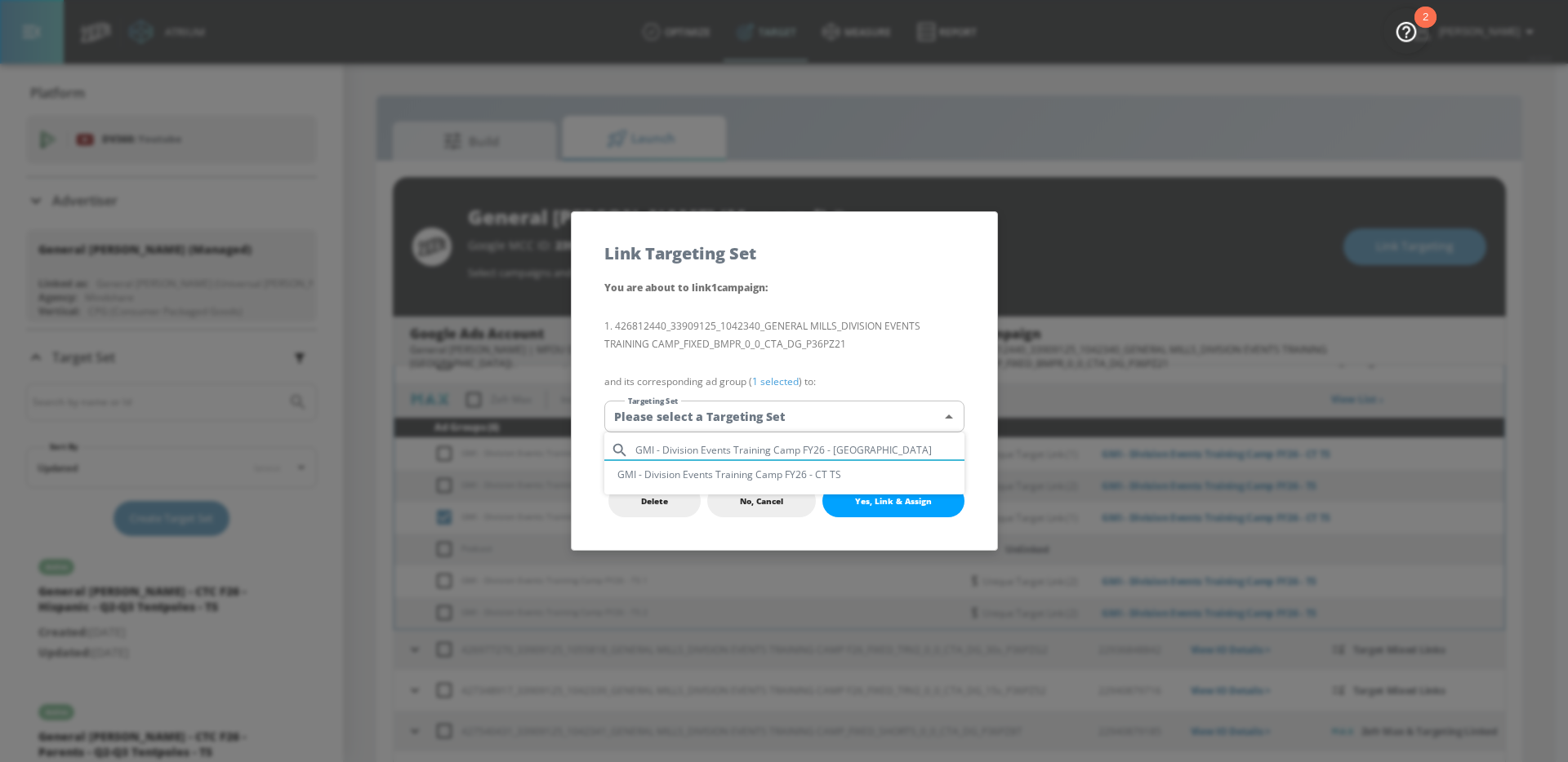
type input "GMI - Division Events Training Camp FY26 - [GEOGRAPHIC_DATA]"
click at [801, 471] on li "GMI - Division Events Training Camp FY26 - CT TS" at bounding box center [784, 475] width 360 height 27
type input "aff0f296-37fe-4b11-9347-9be3c47162ef"
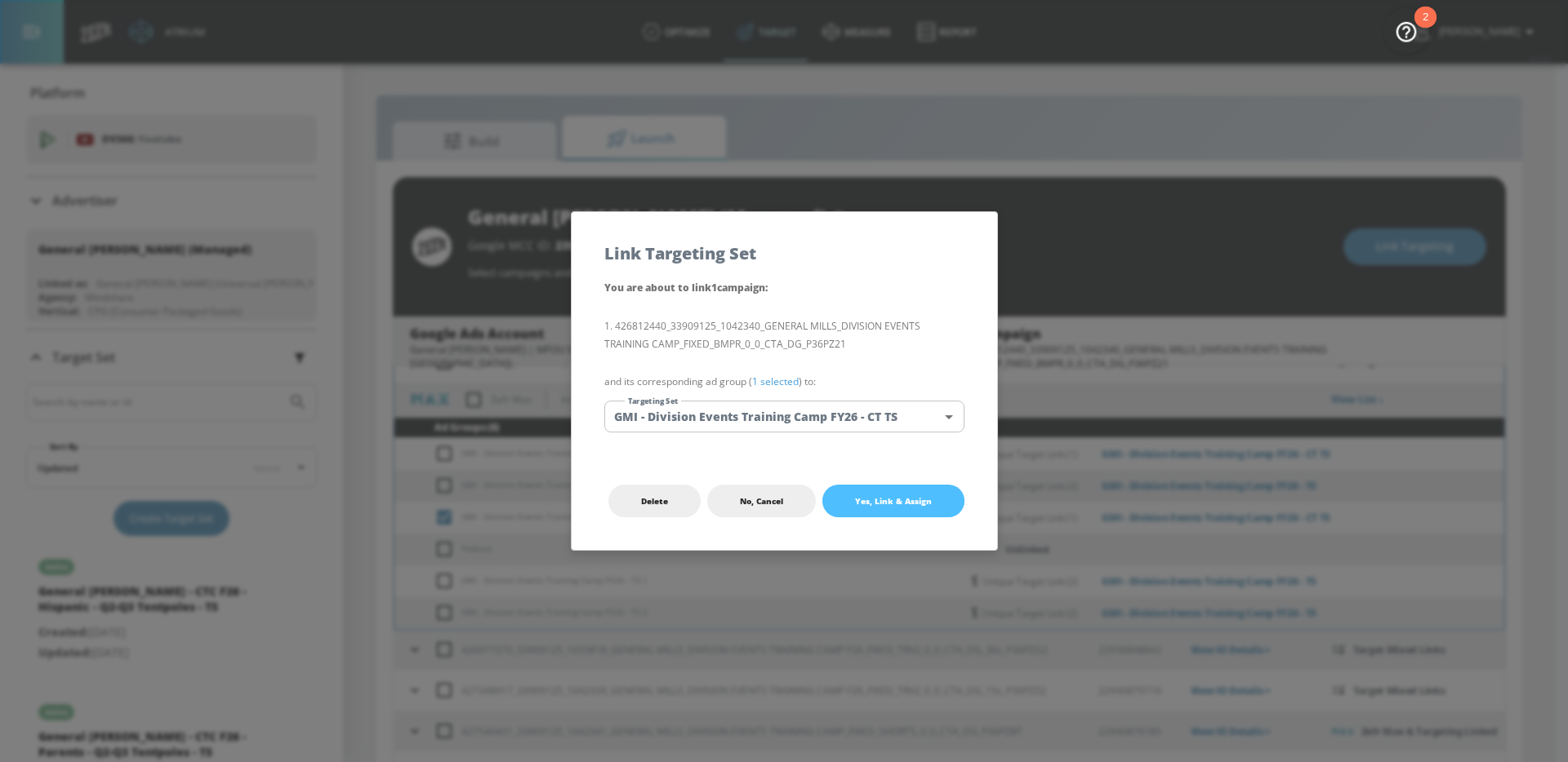
click at [898, 505] on span "Yes, Link & Assign" at bounding box center [893, 501] width 77 height 13
checkbox input "false"
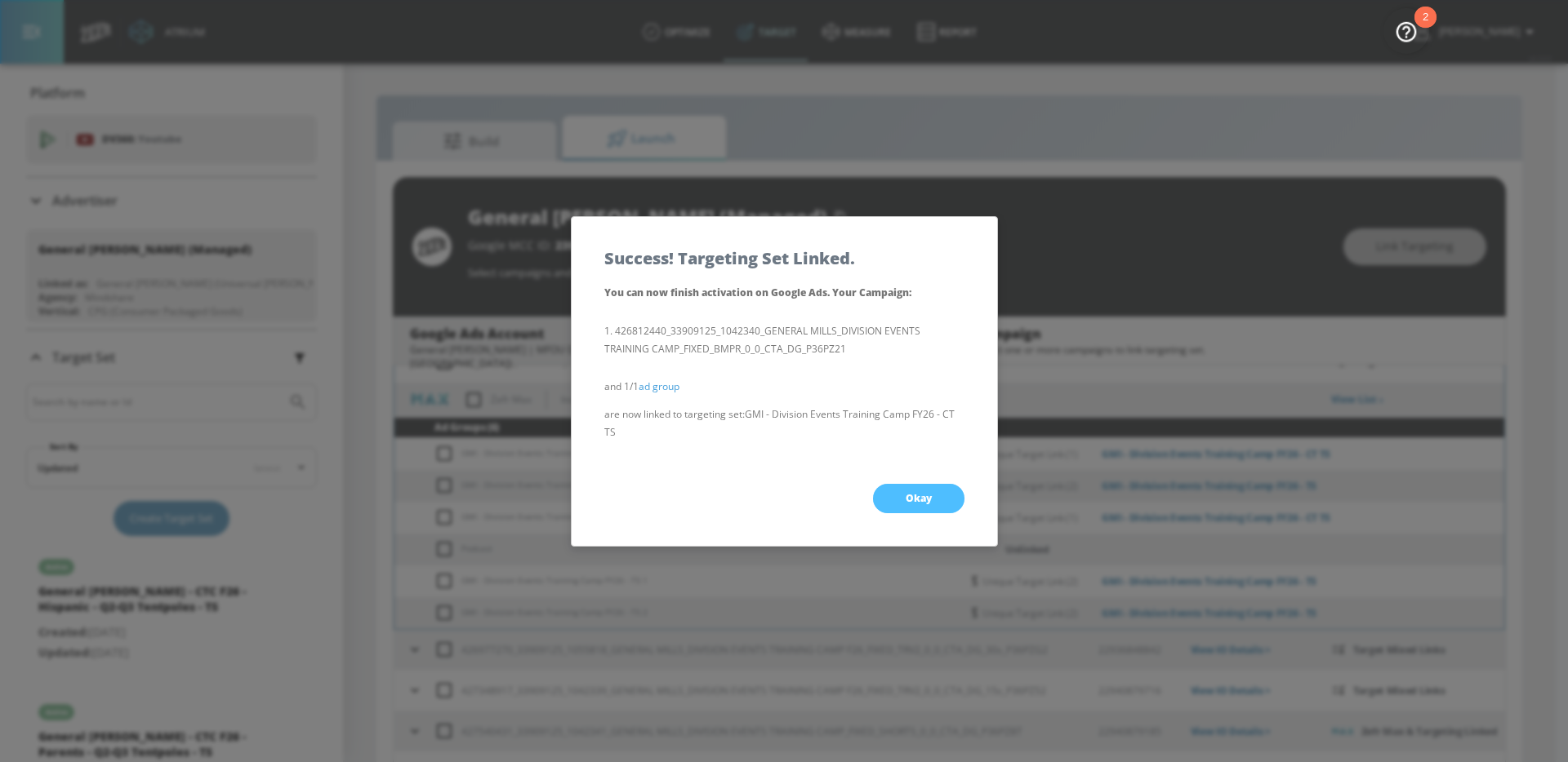
click at [906, 498] on span "Okay" at bounding box center [918, 498] width 26 height 13
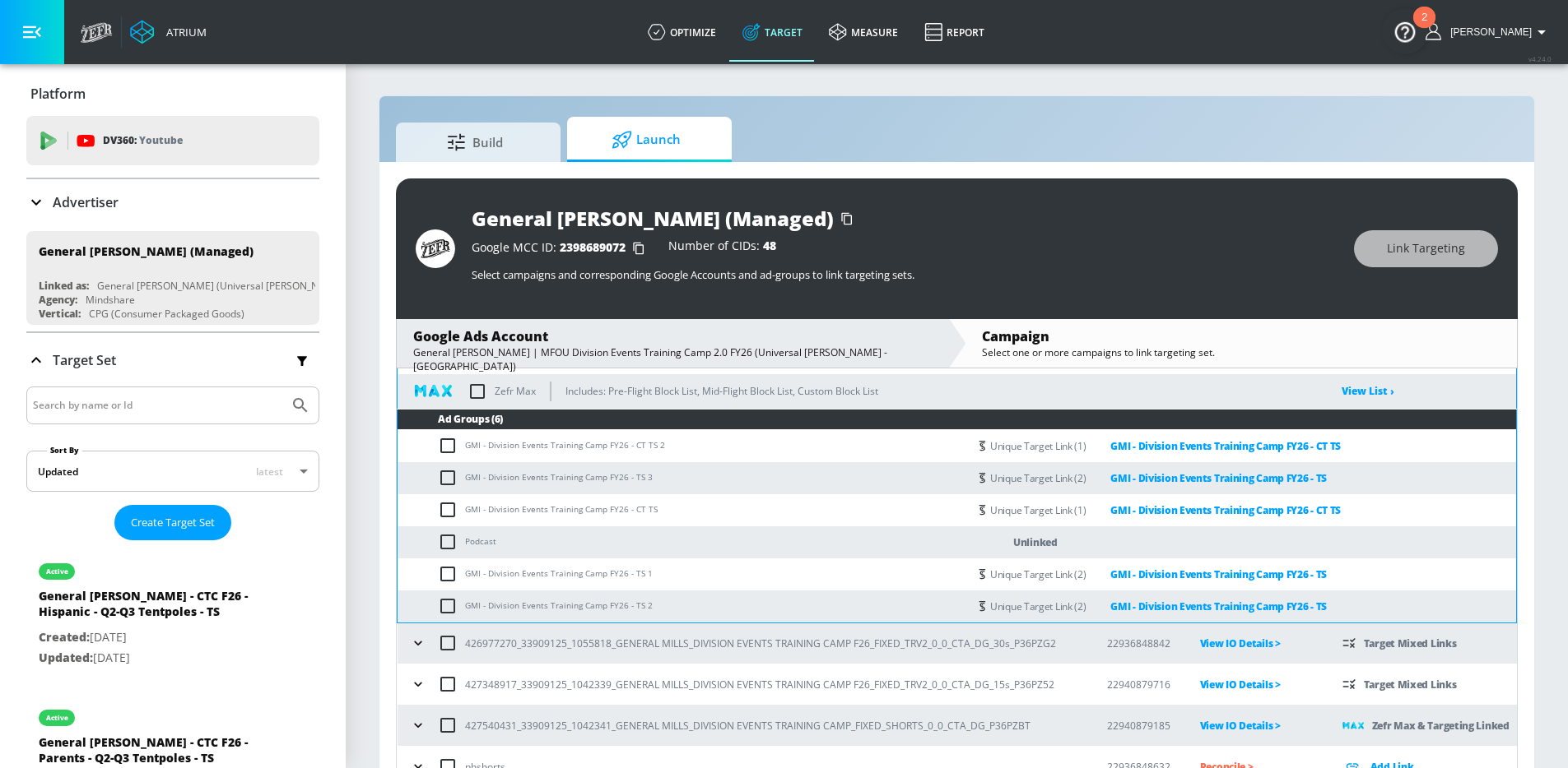
scroll to position [175, 0]
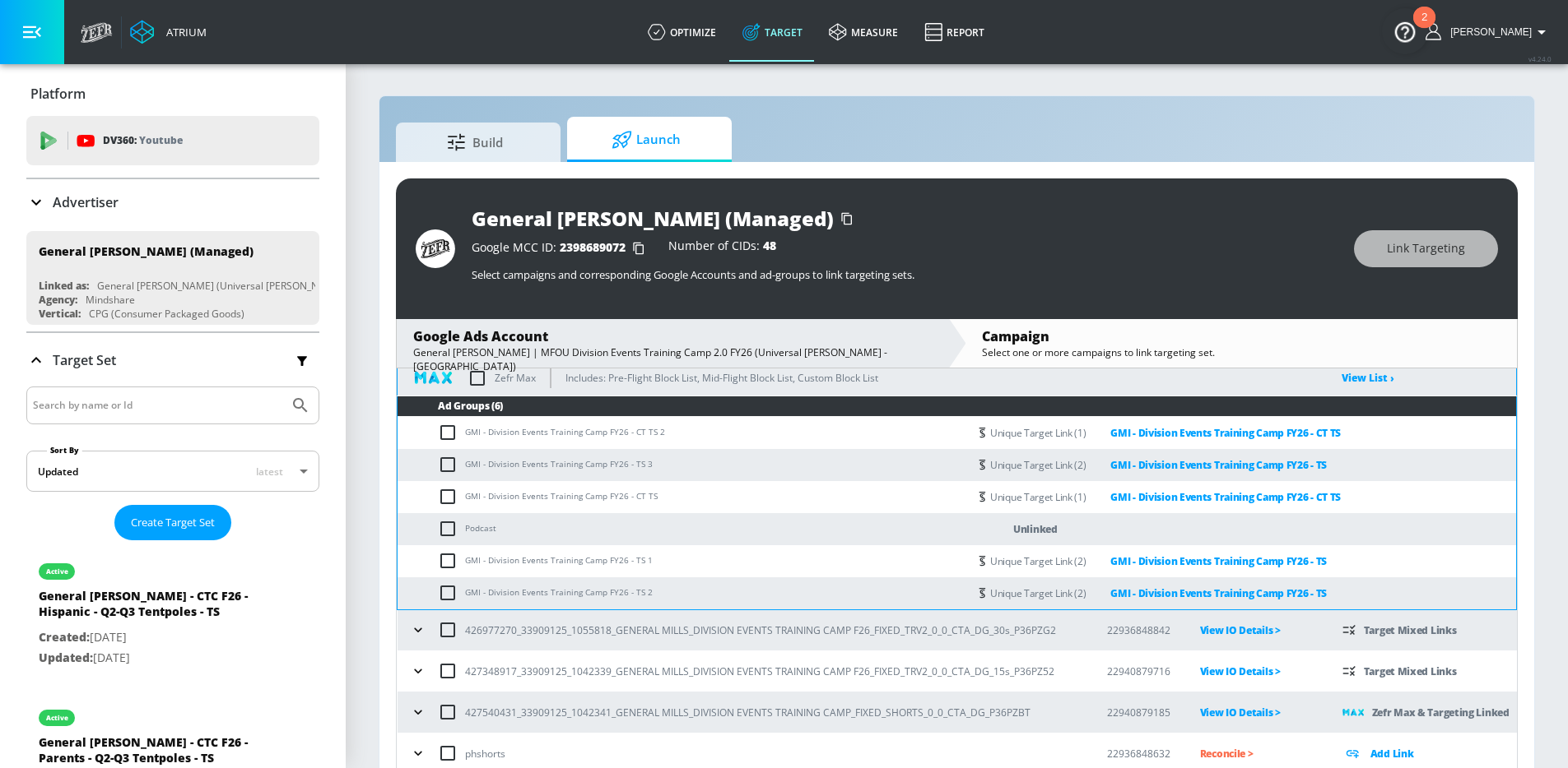
click at [407, 639] on div "426977270_33909125_1055818_GENERAL MILLS_DIVISION EVENTS TRAINING CAMP F26_FIXE…" at bounding box center [743, 630] width 675 height 35
click at [415, 633] on icon "button" at bounding box center [417, 629] width 16 height 16
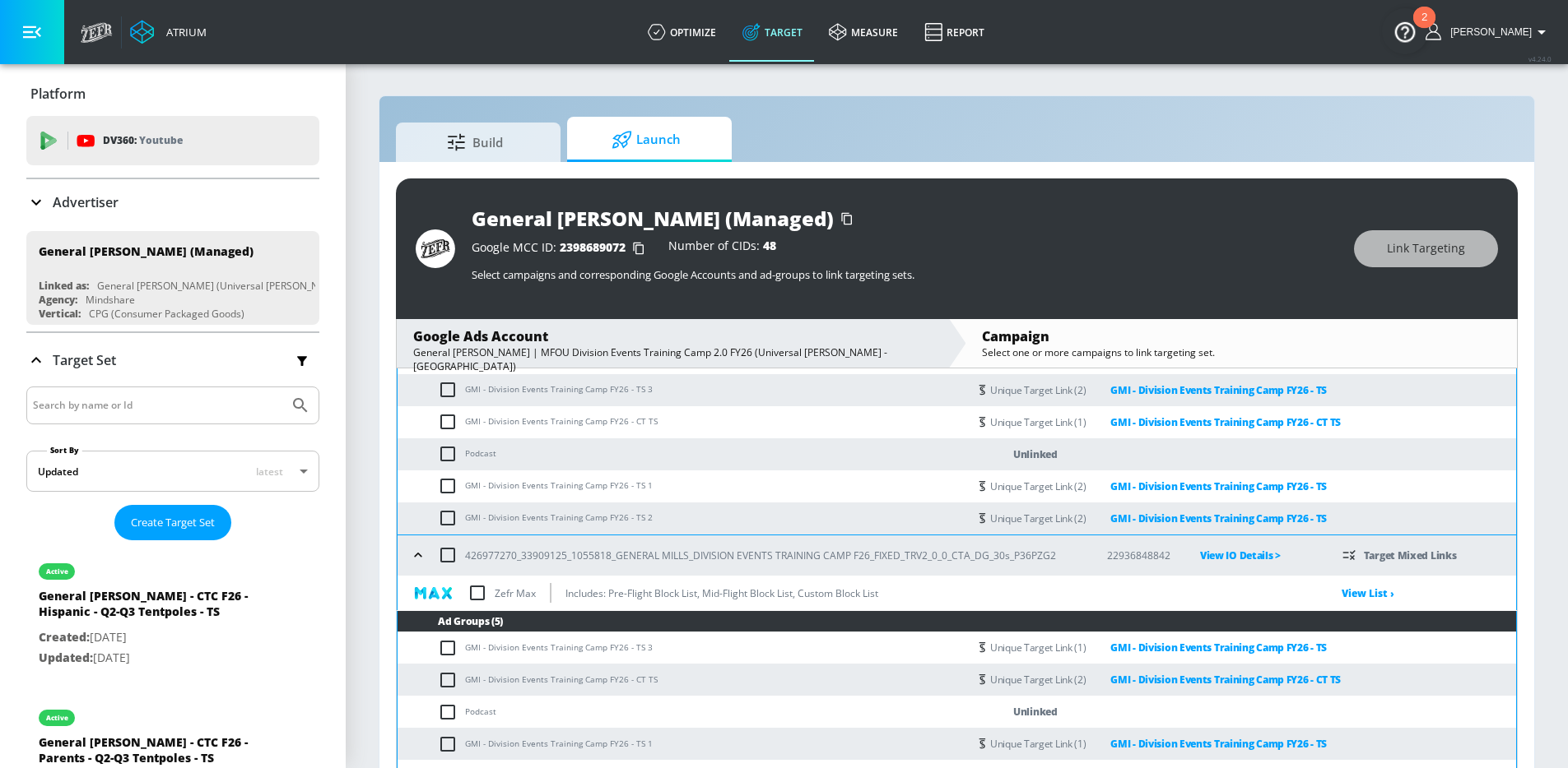
scroll to position [393, 0]
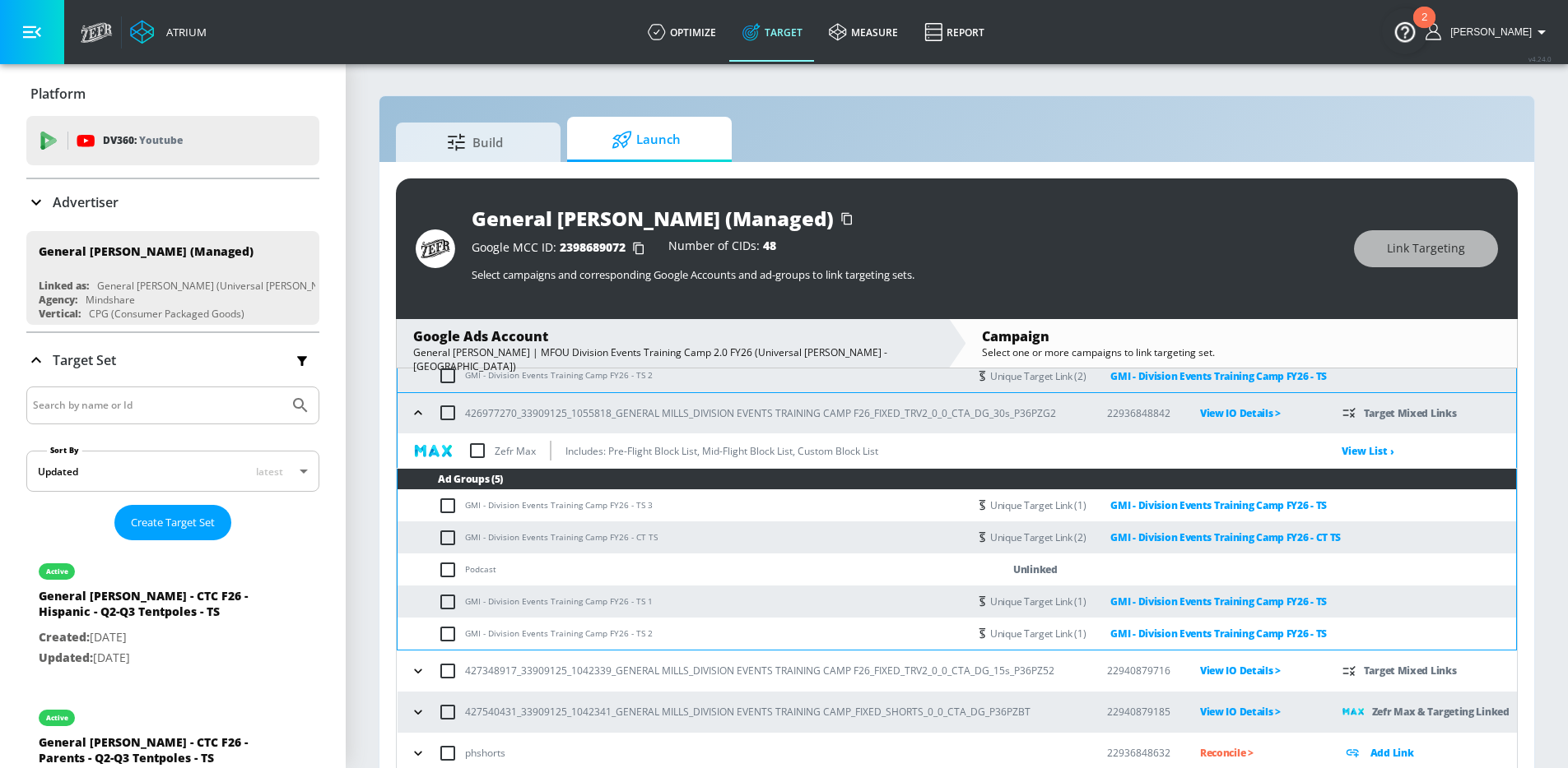
click at [423, 683] on div "427348917_33909125_1042339_GENERAL MILLS_DIVISION EVENTS TRAINING CAMP F26_FIXE…" at bounding box center [743, 671] width 675 height 35
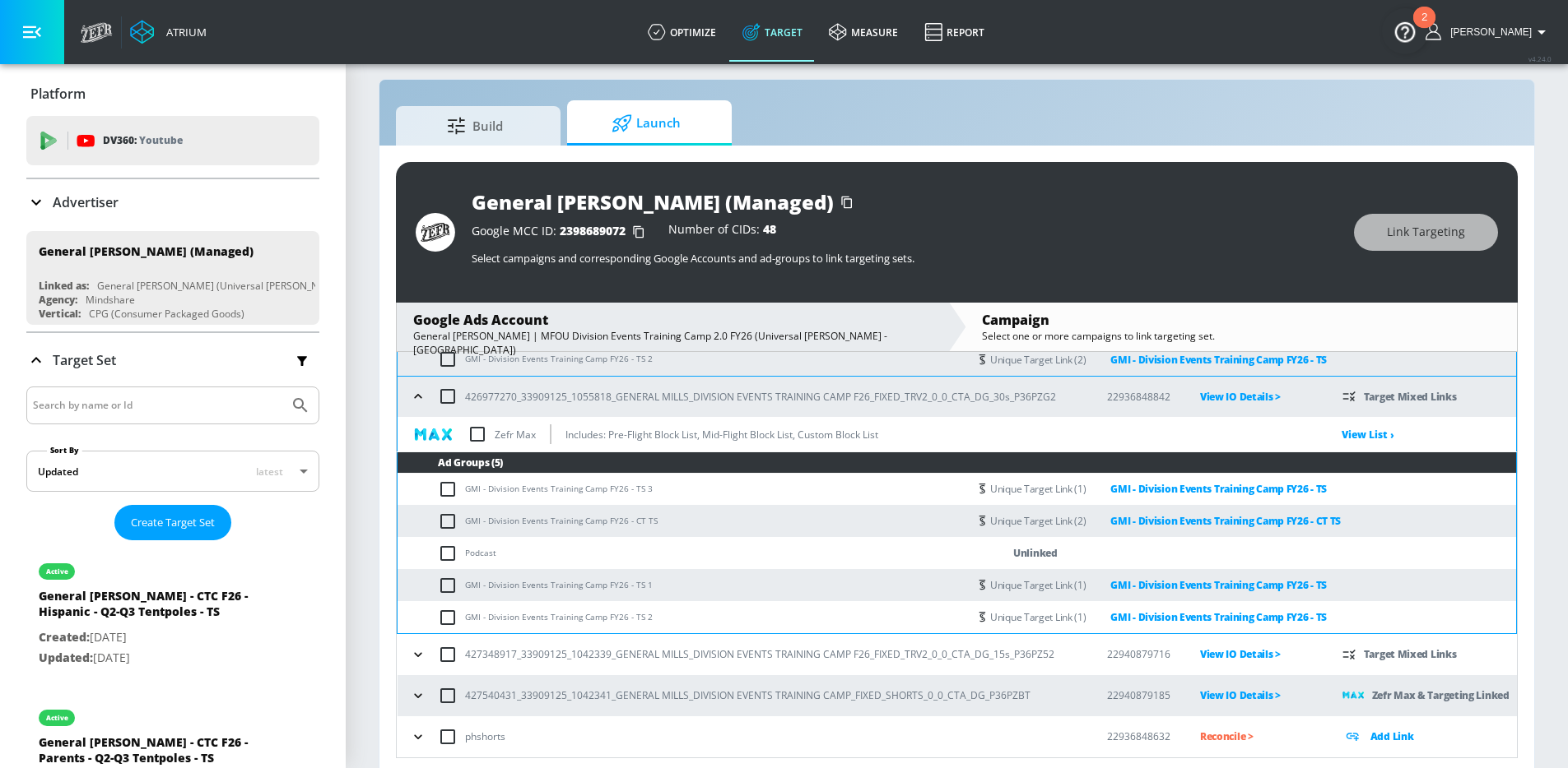
scroll to position [24, 0]
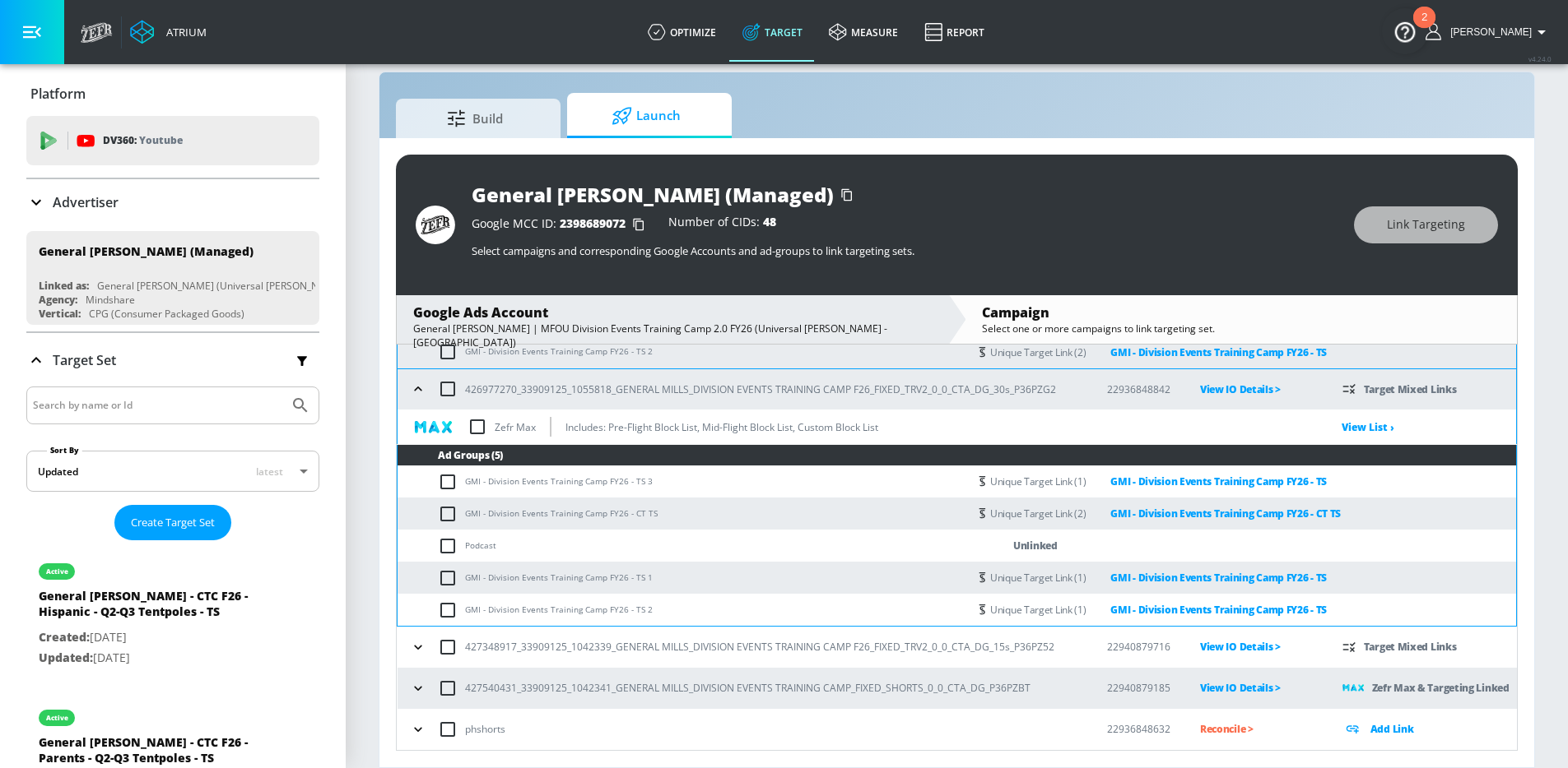
click at [410, 654] on icon "button" at bounding box center [417, 647] width 16 height 16
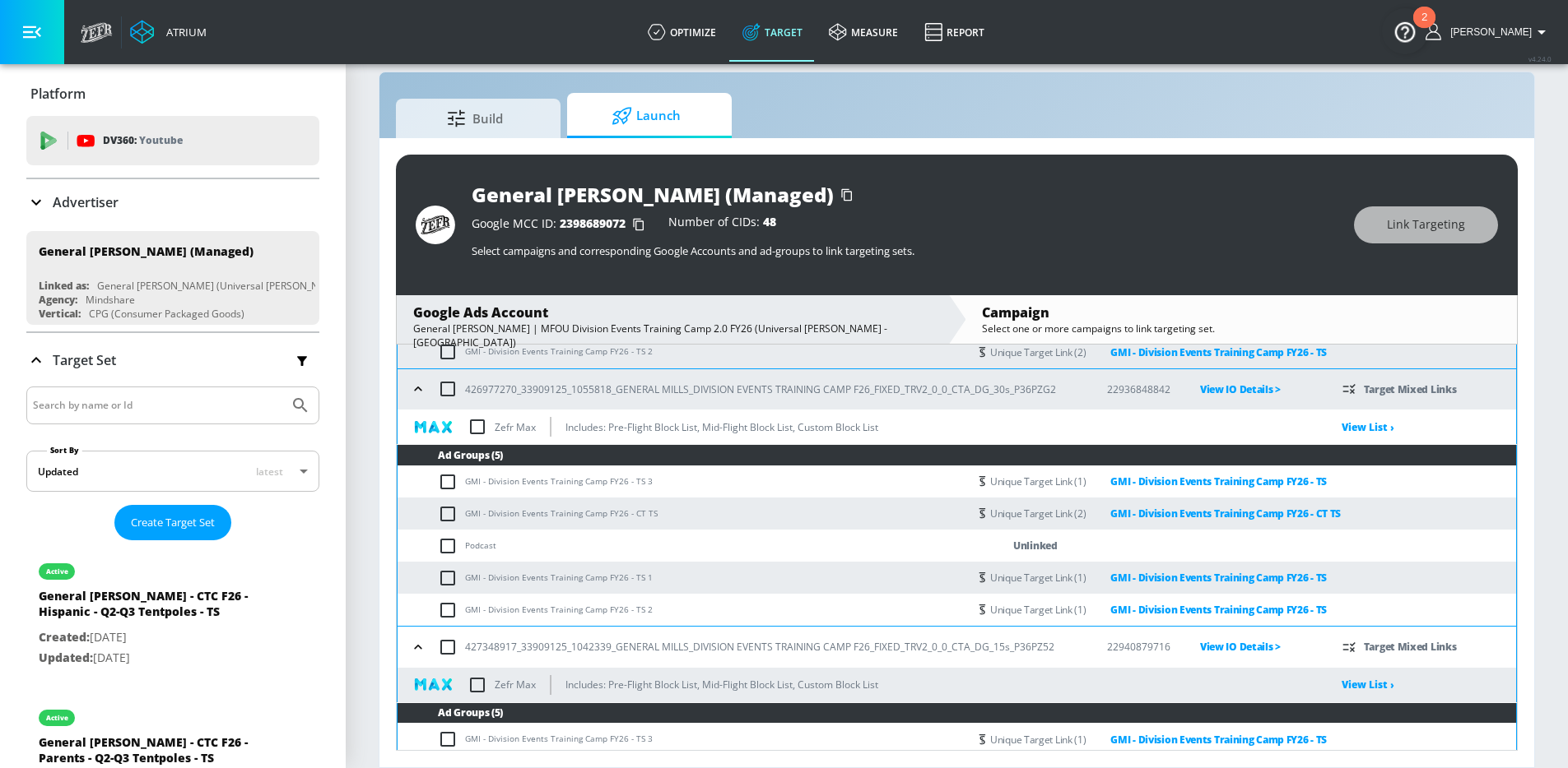
click at [451, 518] on input "checkbox" at bounding box center [451, 513] width 27 height 20
checkbox input "true"
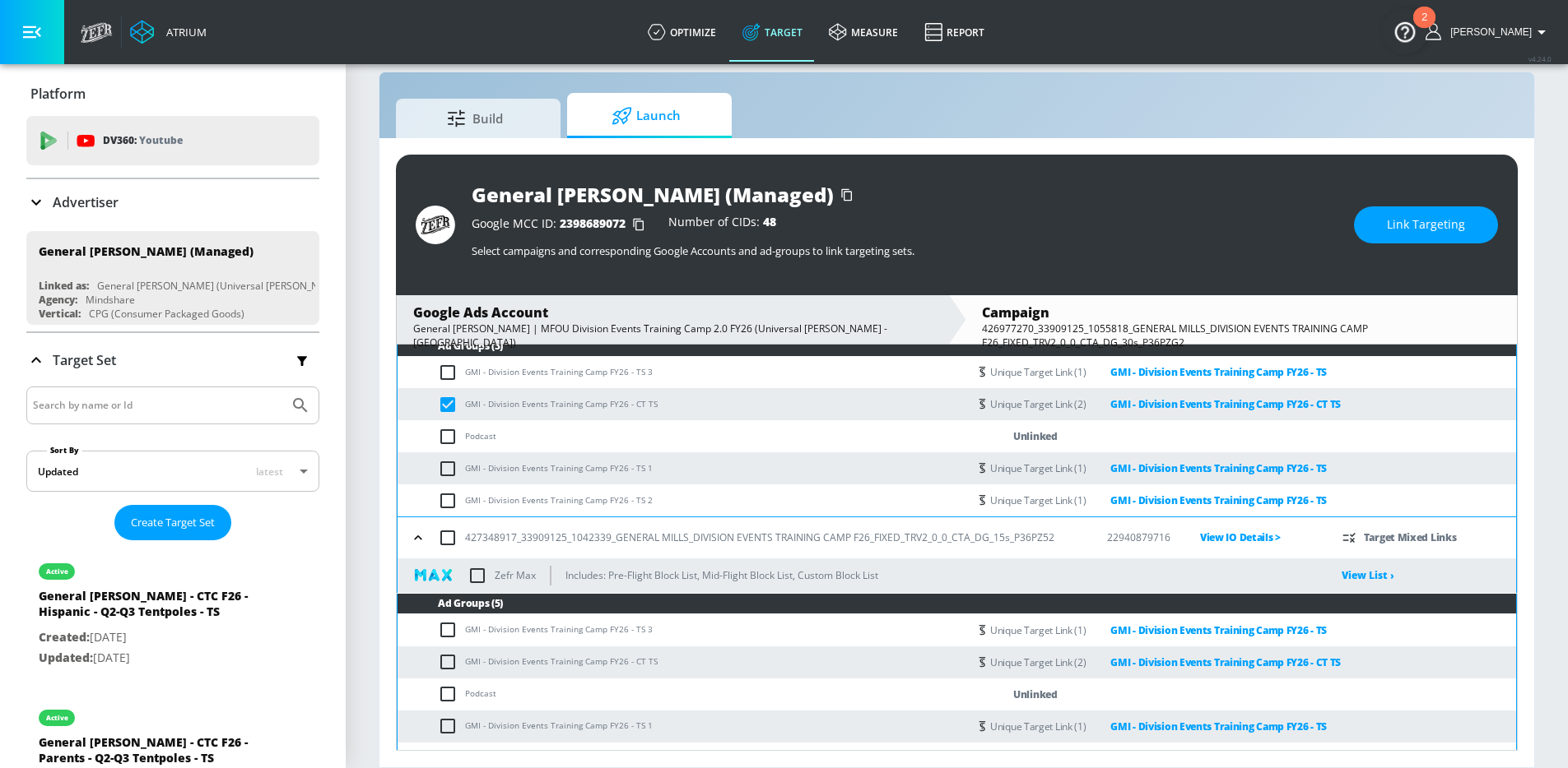
scroll to position [519, 0]
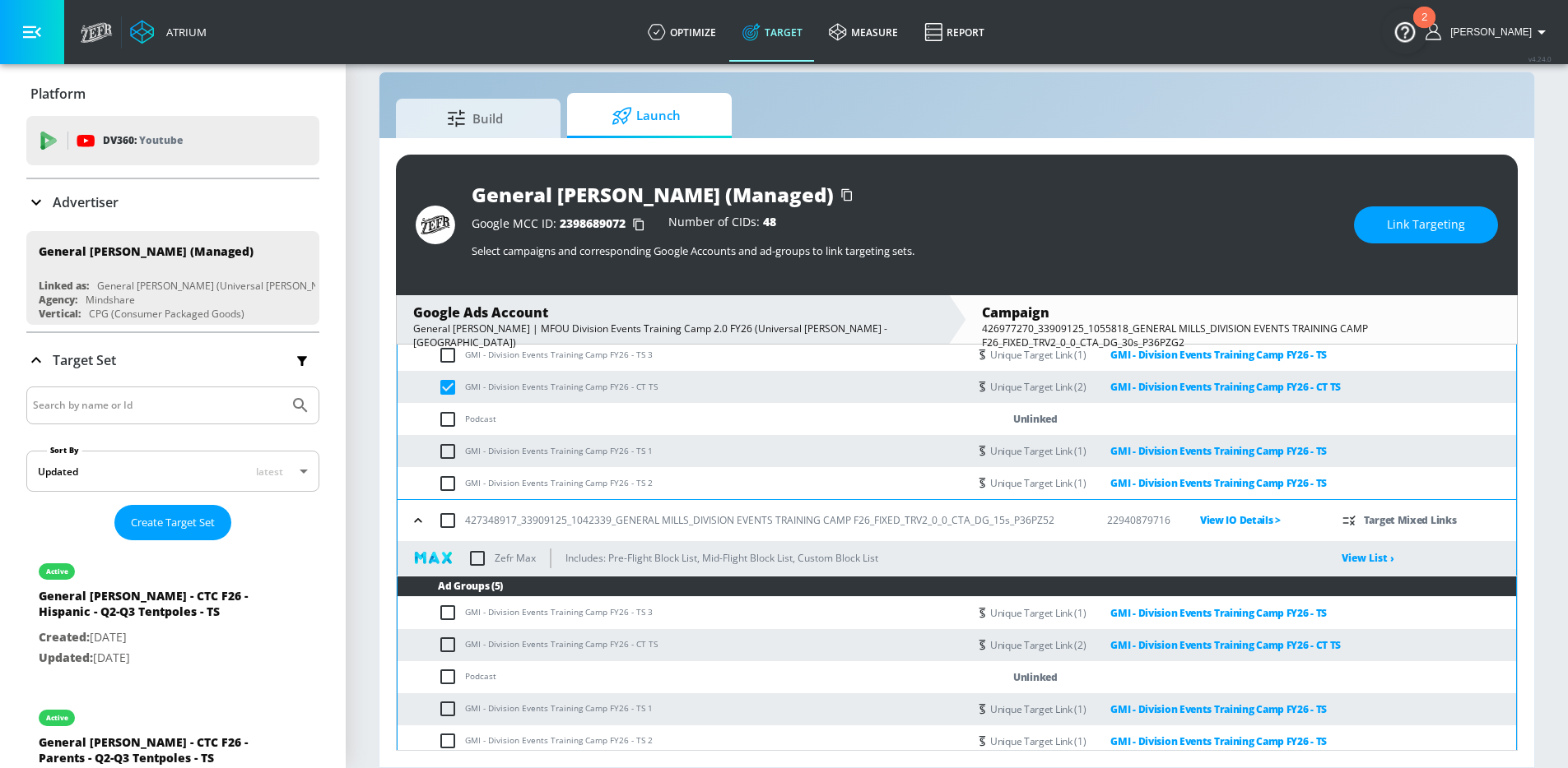
click at [450, 646] on input "checkbox" at bounding box center [451, 645] width 27 height 20
checkbox input "true"
click at [1398, 229] on span "Link Targeting" at bounding box center [1426, 225] width 78 height 20
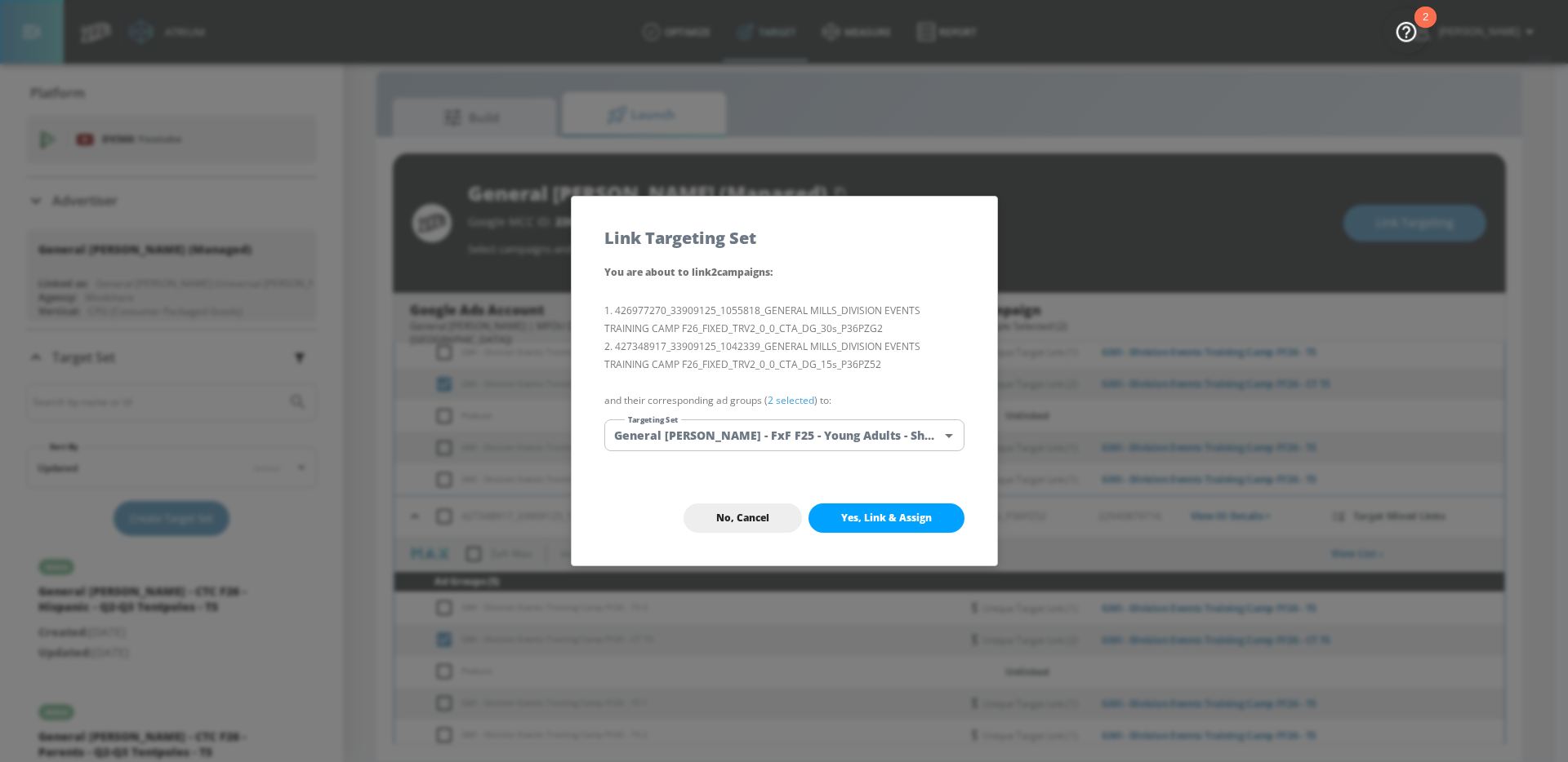
click at [857, 427] on body "Atrium optimize Target measure Report optimize Target measure Report v 4.24.0 […" at bounding box center [784, 369] width 1568 height 786
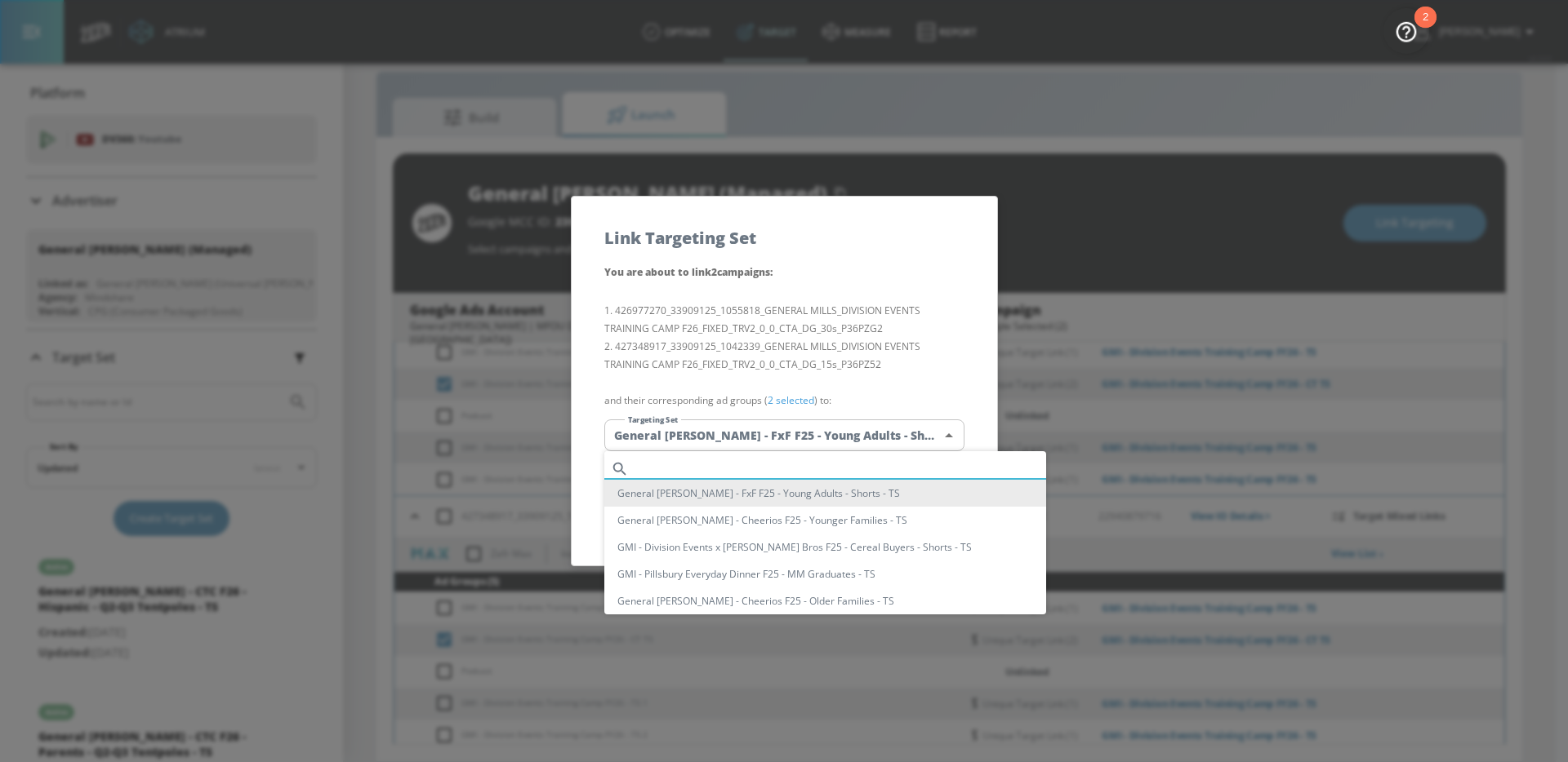
click at [778, 460] on input "text" at bounding box center [841, 469] width 411 height 22
paste input "GMI - Division Events Training Camp FY26 - [GEOGRAPHIC_DATA]"
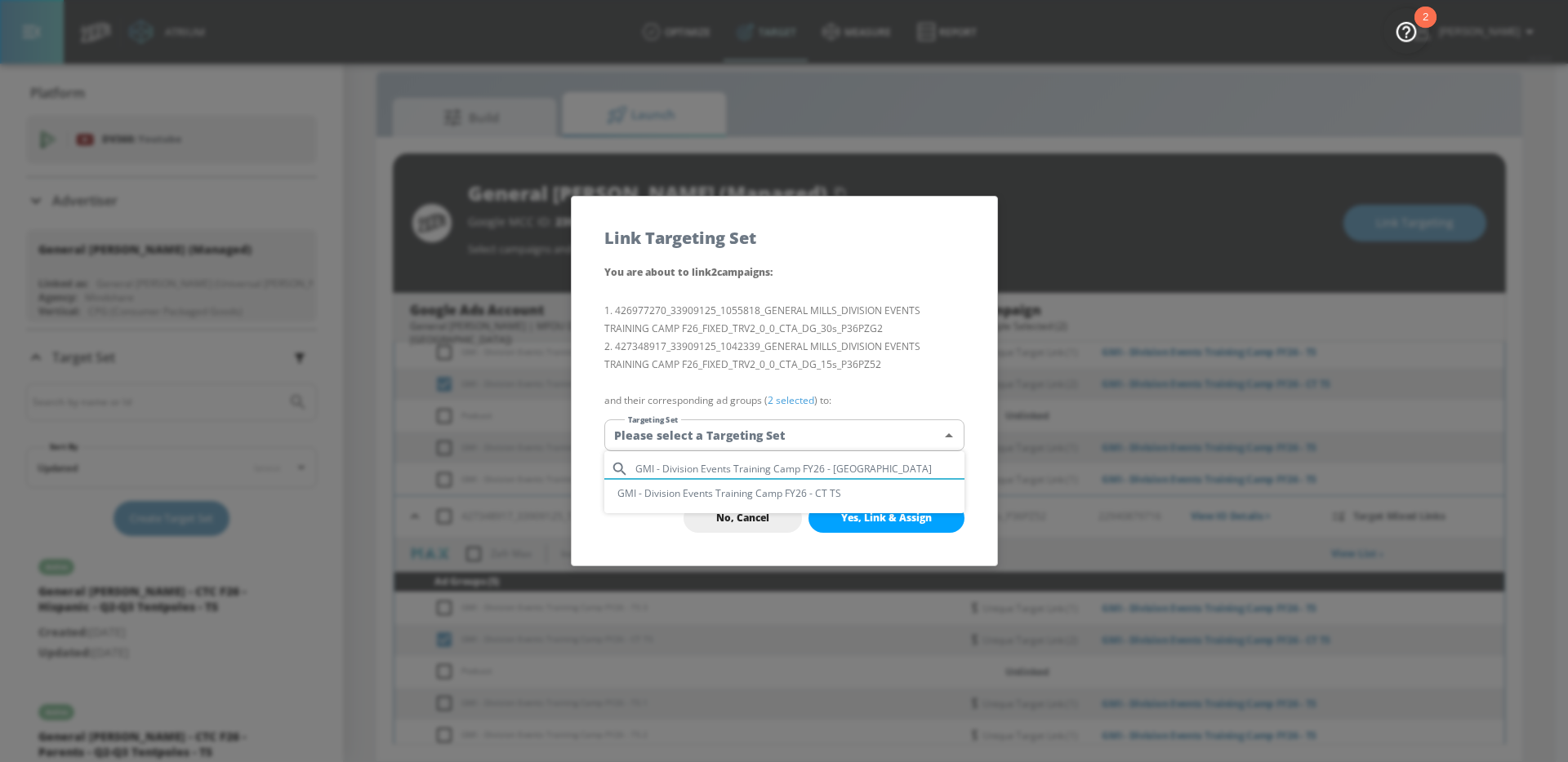
type input "GMI - Division Events Training Camp FY26 - [GEOGRAPHIC_DATA]"
click at [799, 488] on li "GMI - Division Events Training Camp FY26 - CT TS" at bounding box center [784, 493] width 360 height 27
type input "aff0f296-37fe-4b11-9347-9be3c47162ef"
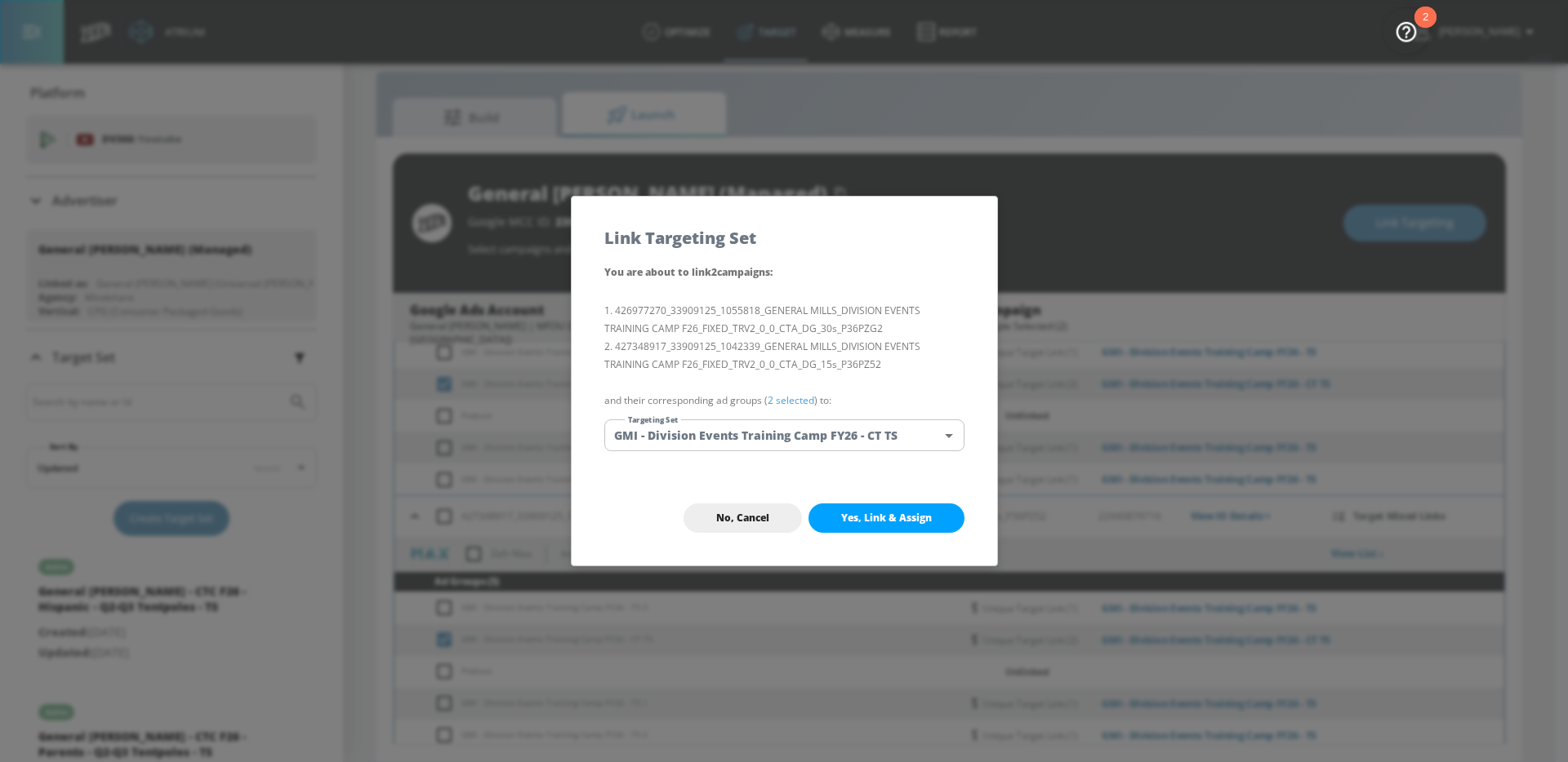
click at [897, 522] on span "Yes, Link & Assign" at bounding box center [886, 518] width 90 height 13
checkbox input "false"
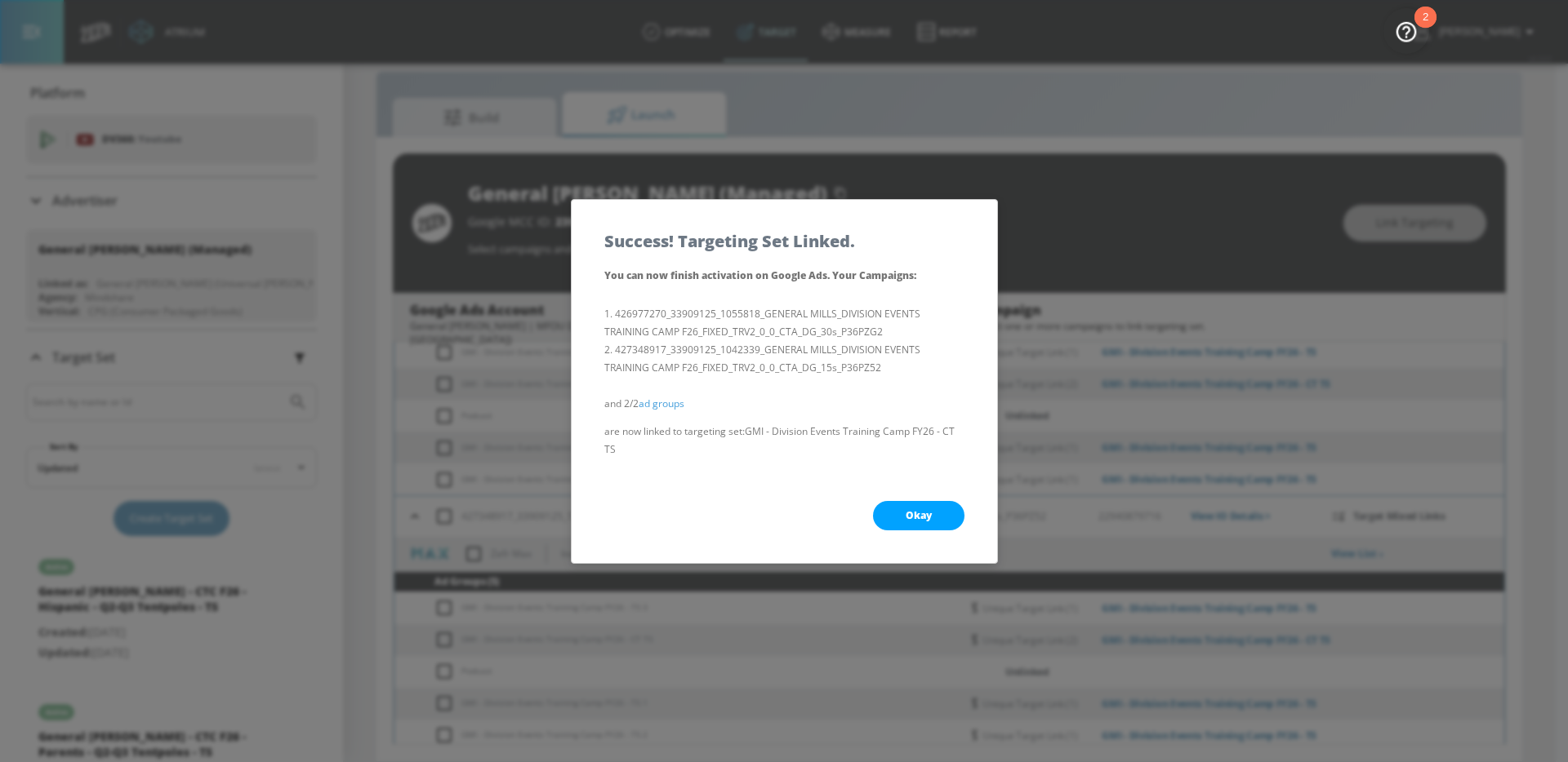
click at [908, 509] on span "Okay" at bounding box center [918, 515] width 26 height 13
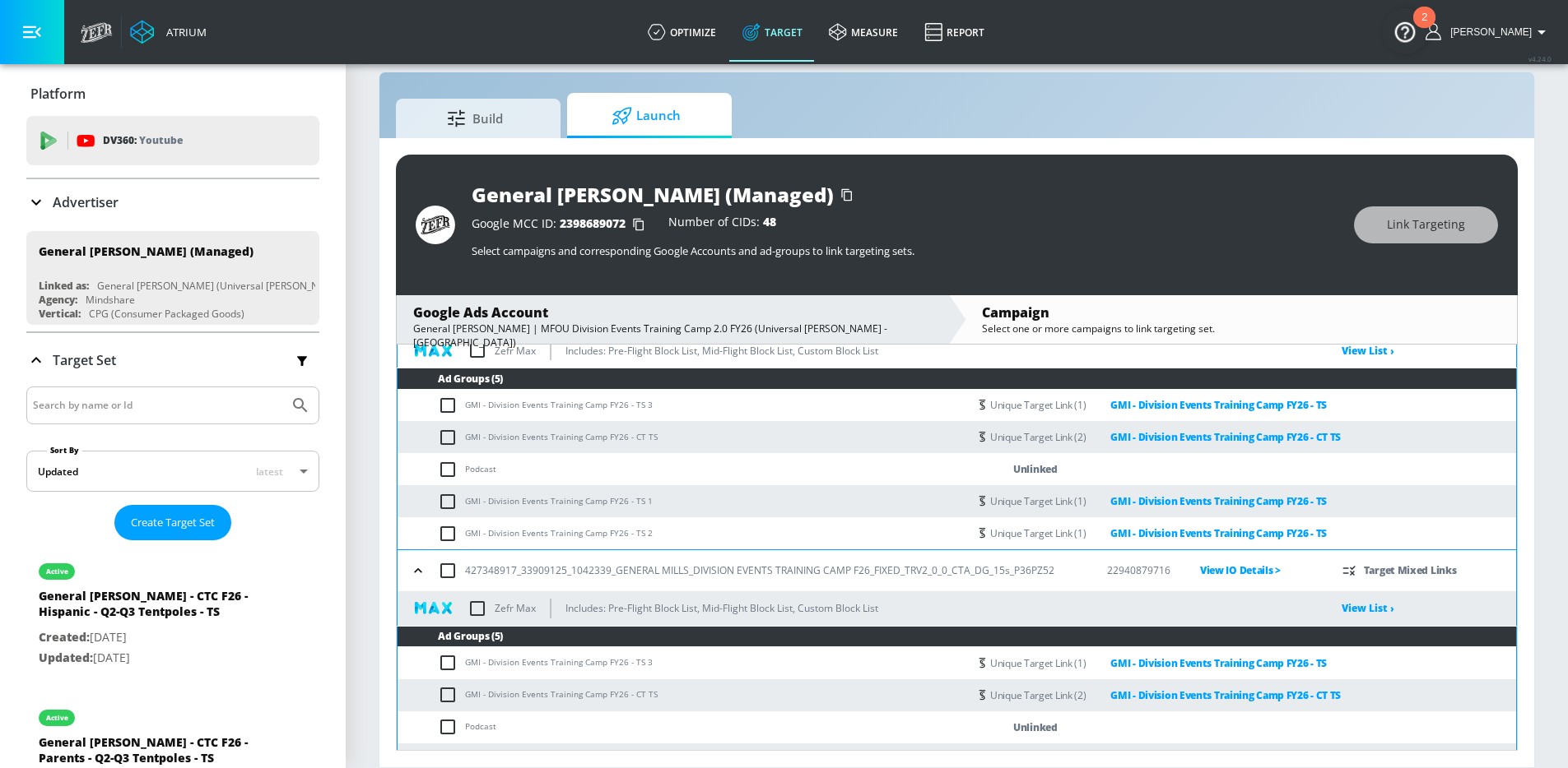
scroll to position [0, 0]
